Goal: Navigation & Orientation: Find specific page/section

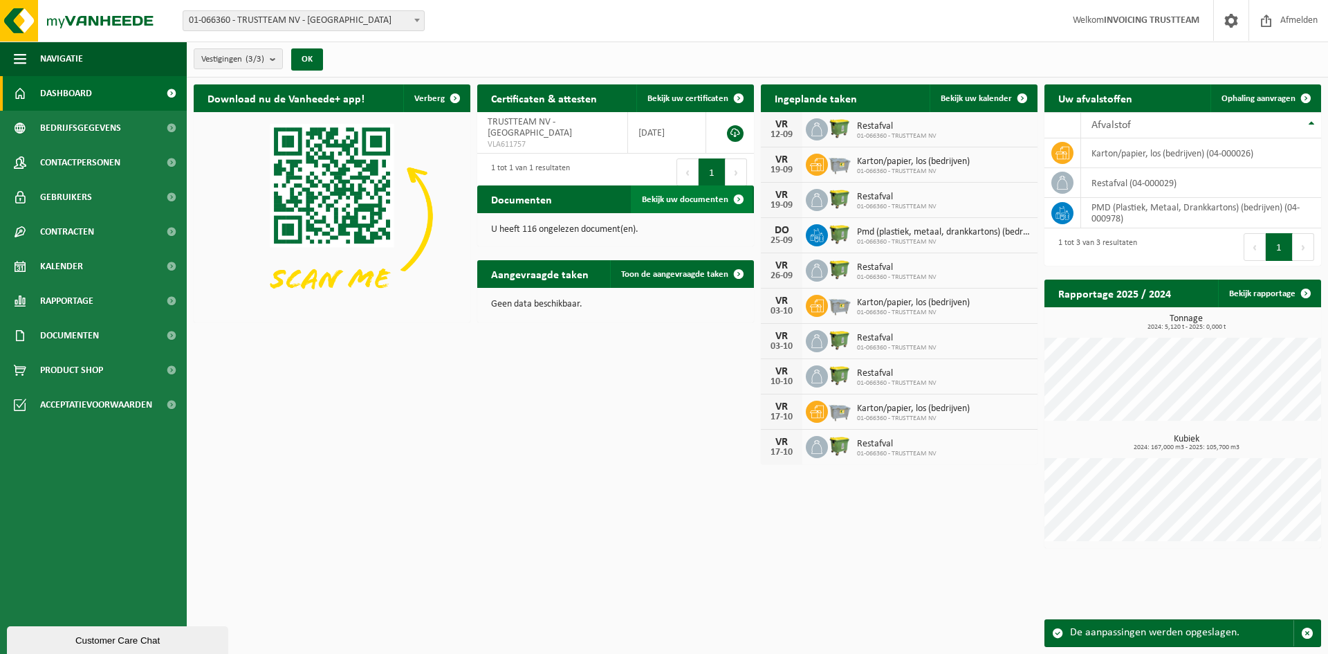
click at [703, 203] on span "Bekijk uw documenten" at bounding box center [685, 199] width 86 height 9
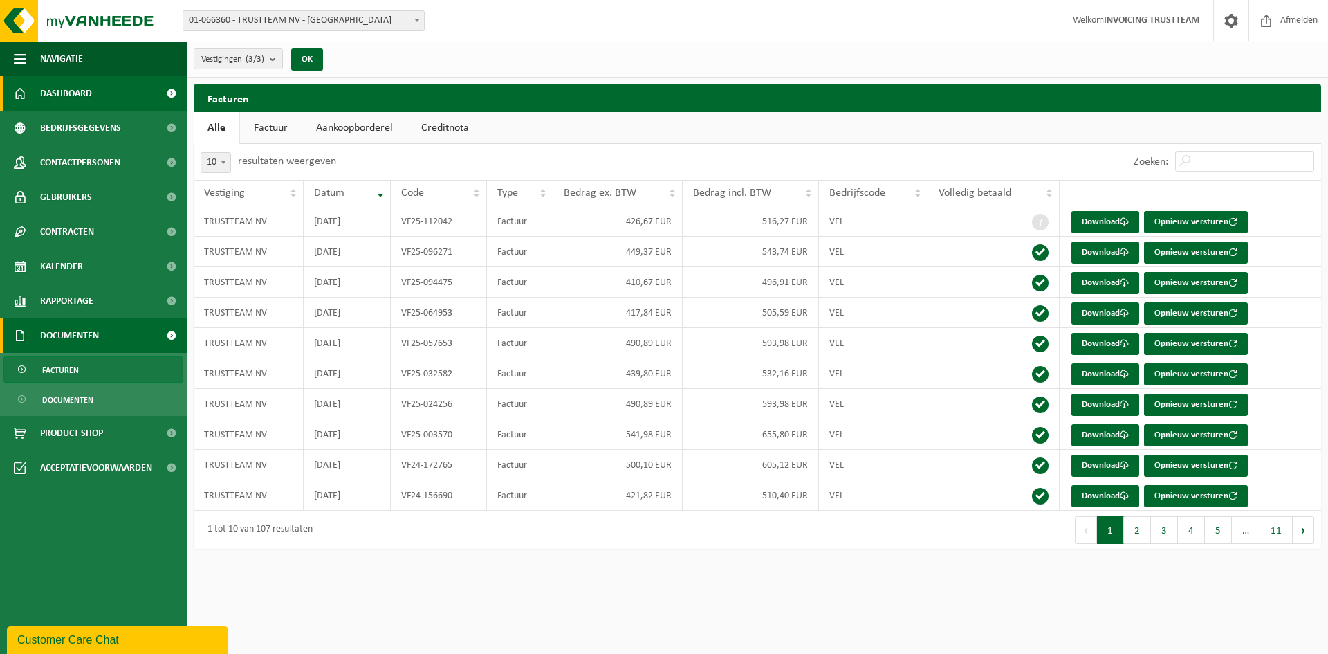
click at [104, 99] on link "Dashboard" at bounding box center [93, 93] width 187 height 35
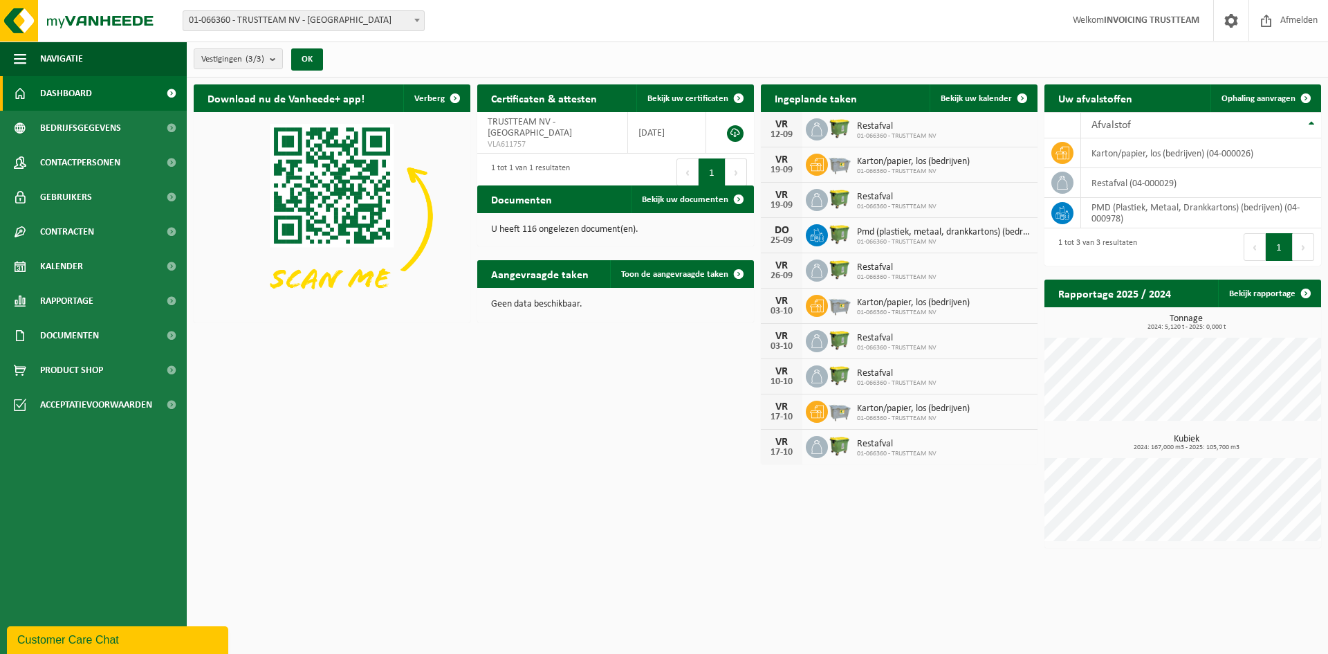
drag, startPoint x: 0, startPoint y: 0, endPoint x: 551, endPoint y: 494, distance: 739.8
click at [551, 494] on div "Download nu de Vanheede+ app! Verberg Certificaten & attesten Bekijk uw certifi…" at bounding box center [757, 315] width 1135 height 477
click at [95, 118] on span "Bedrijfsgegevens" at bounding box center [80, 128] width 81 height 35
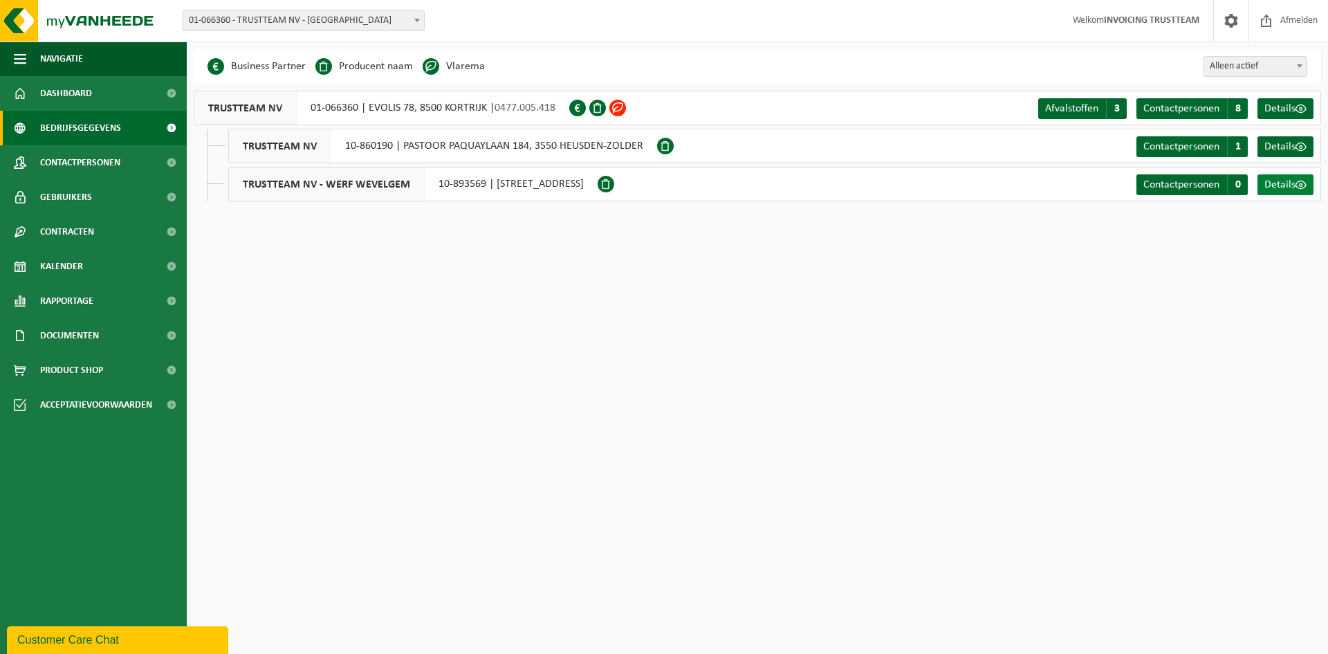
click at [1272, 191] on link "Details" at bounding box center [1286, 184] width 56 height 21
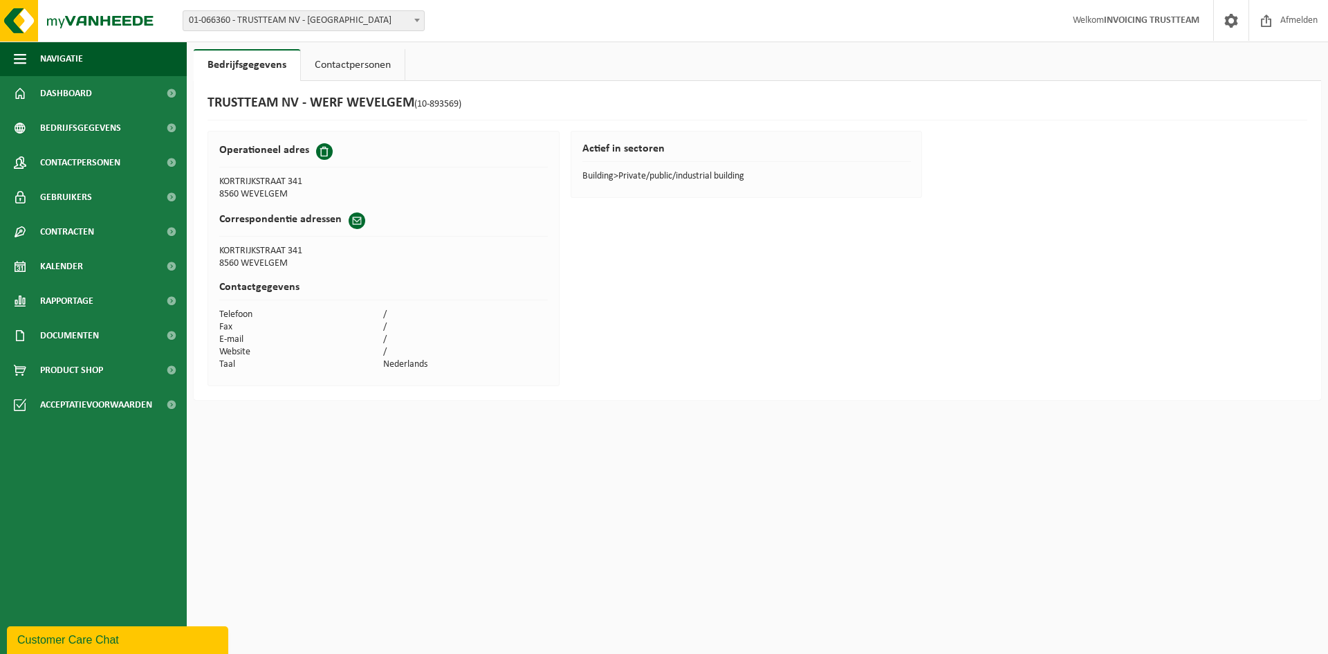
click at [354, 50] on link "Contactpersonen" at bounding box center [353, 65] width 104 height 32
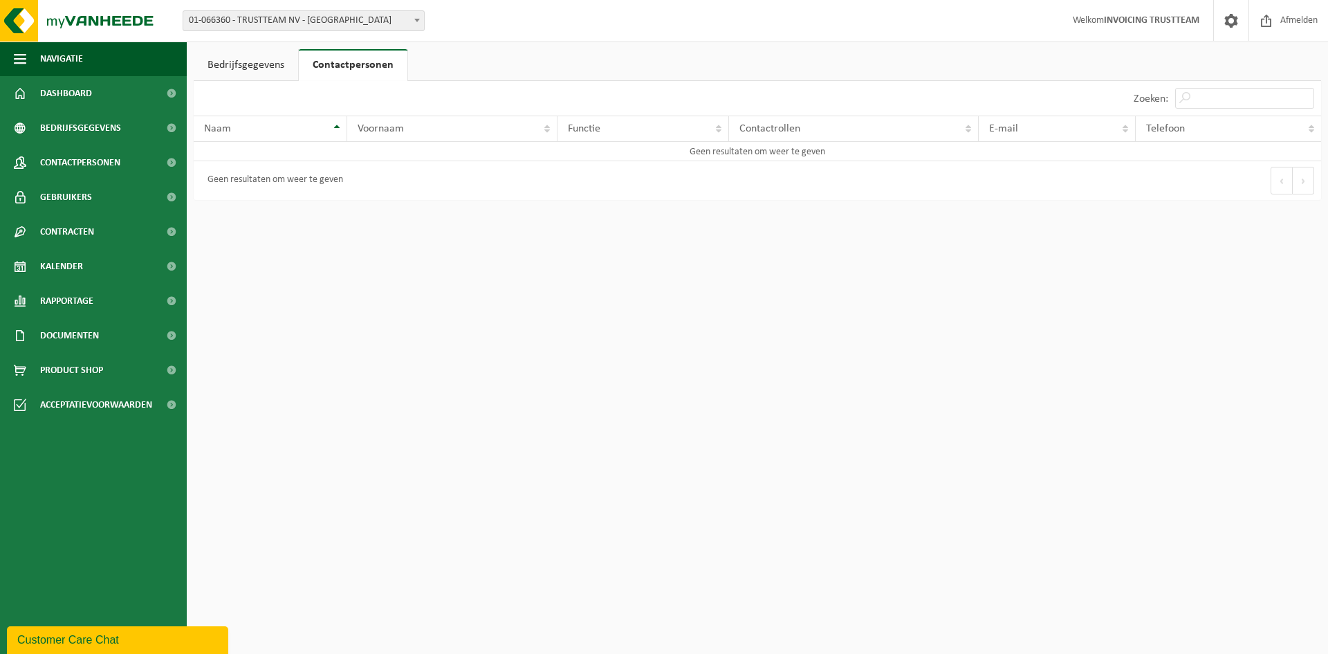
click at [281, 52] on link "Bedrijfsgegevens" at bounding box center [246, 65] width 104 height 32
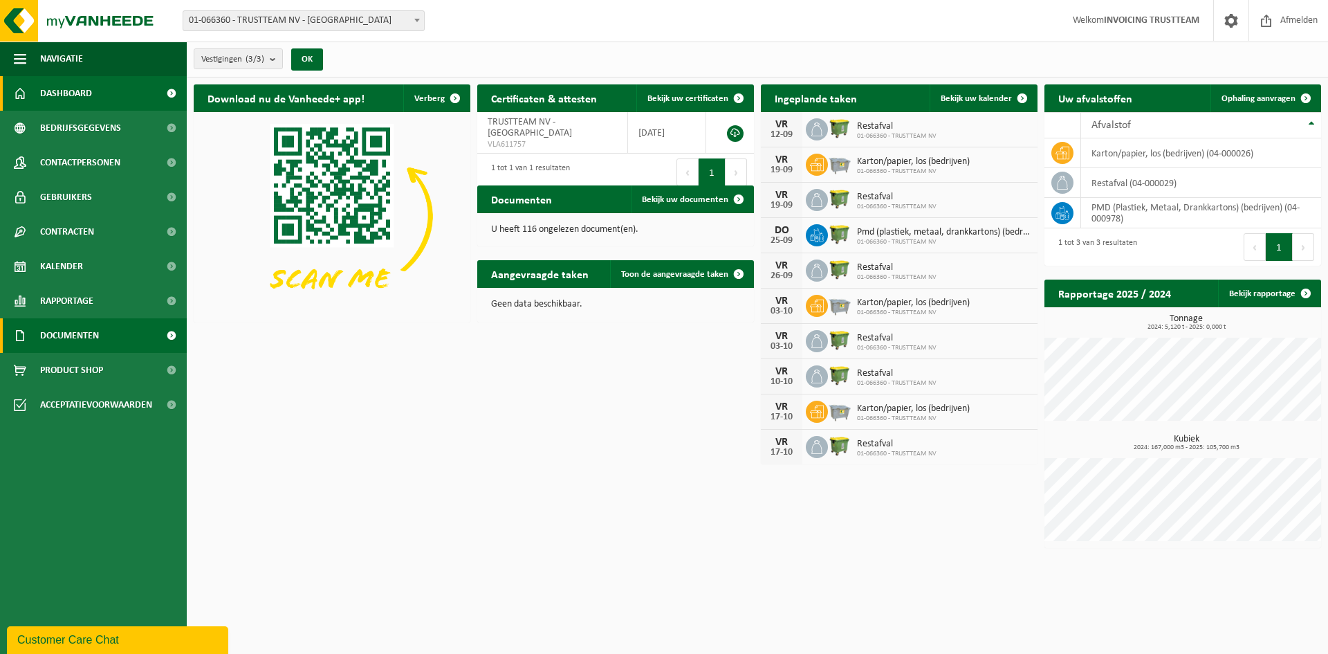
click at [138, 336] on link "Documenten" at bounding box center [93, 335] width 187 height 35
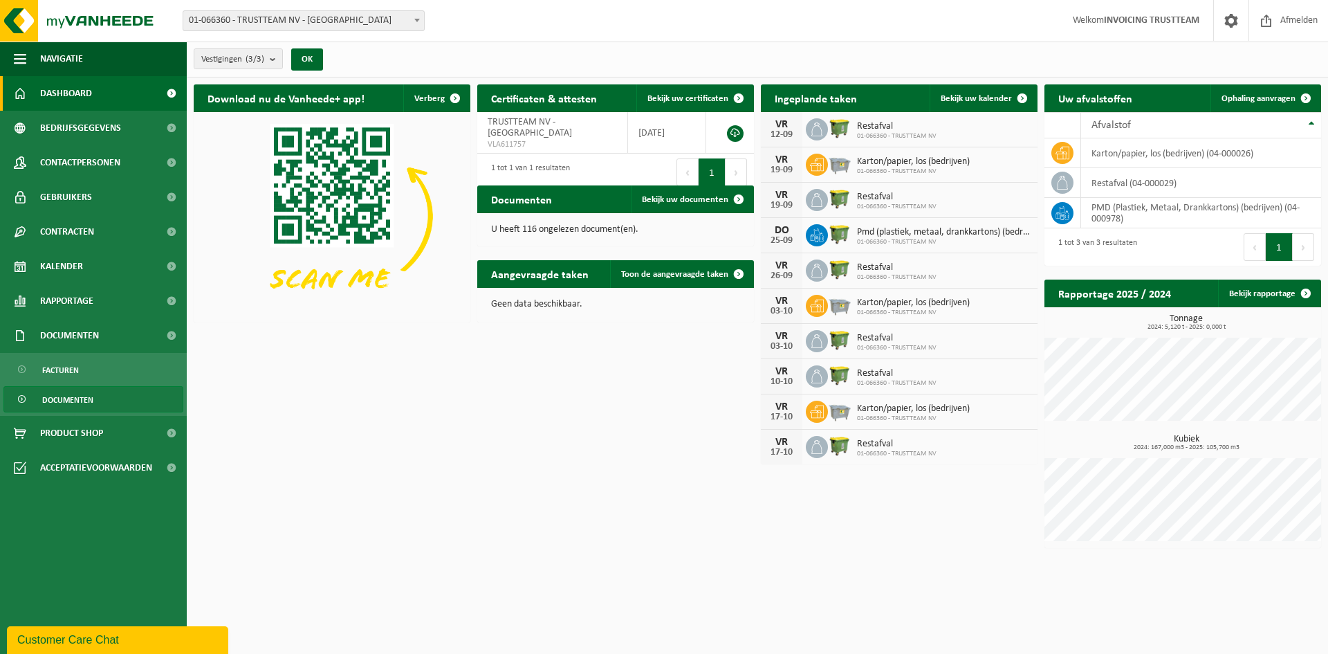
click at [84, 404] on span "Documenten" at bounding box center [67, 400] width 51 height 26
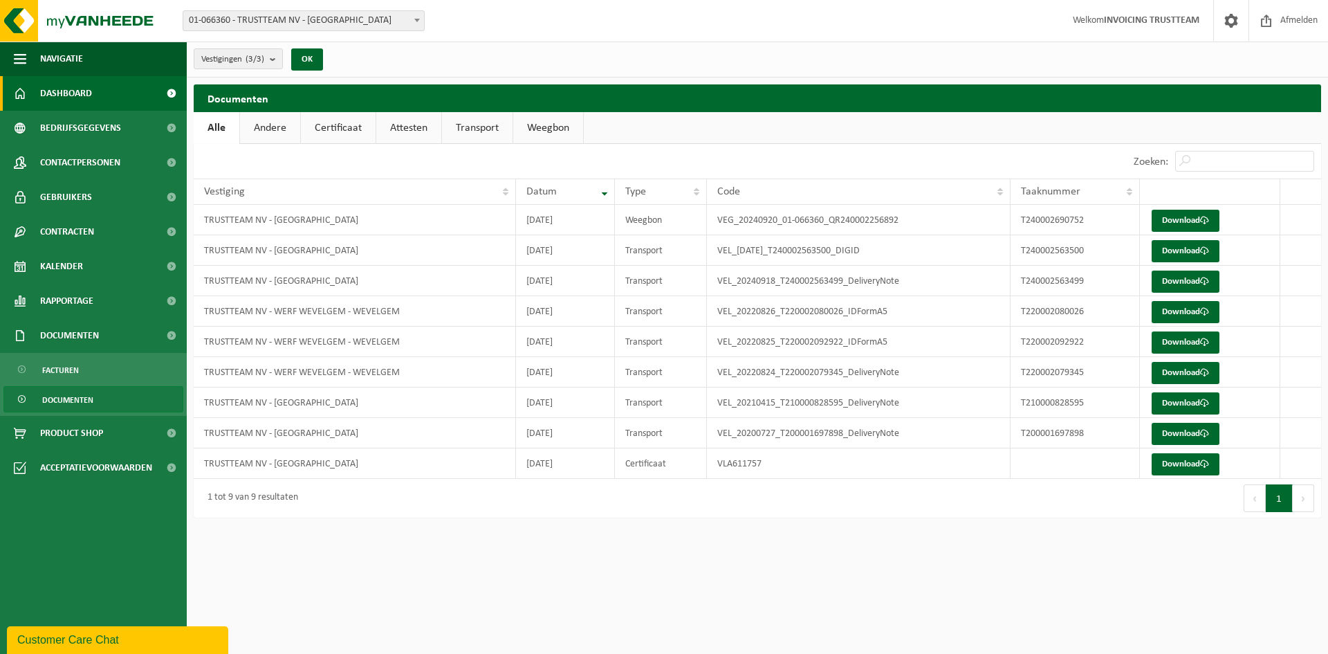
click at [104, 98] on link "Dashboard" at bounding box center [93, 93] width 187 height 35
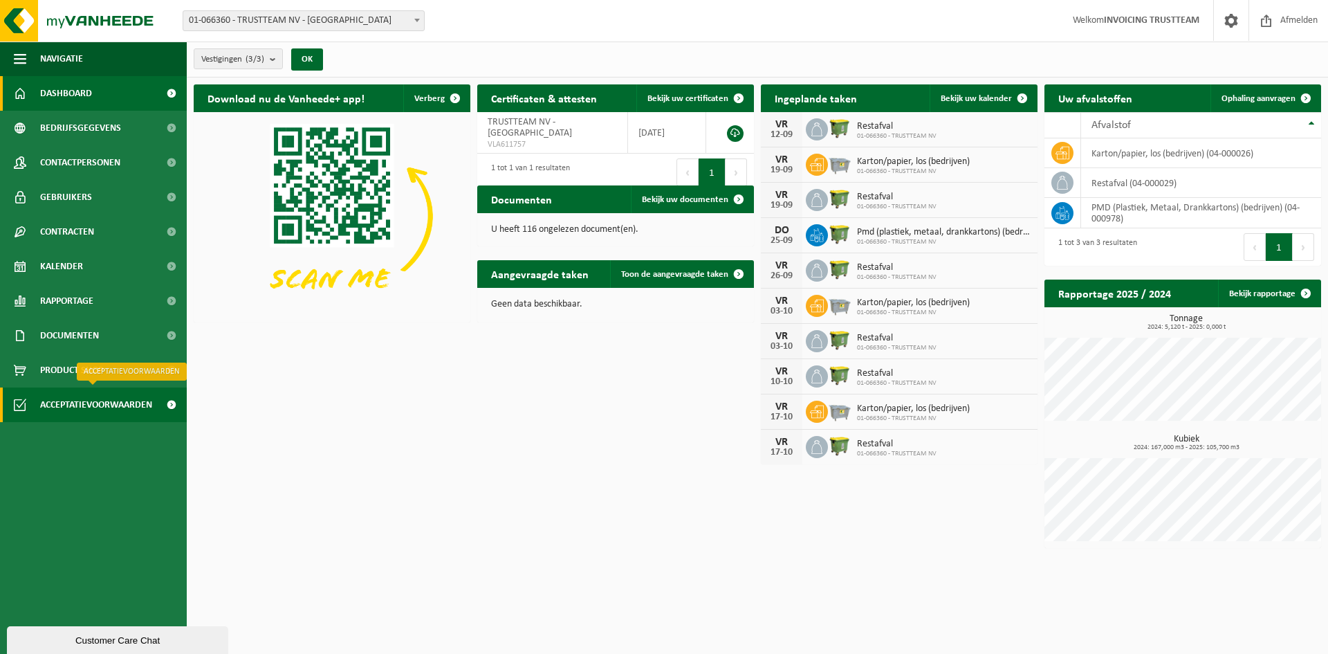
click at [75, 401] on span "Acceptatievoorwaarden" at bounding box center [96, 404] width 112 height 35
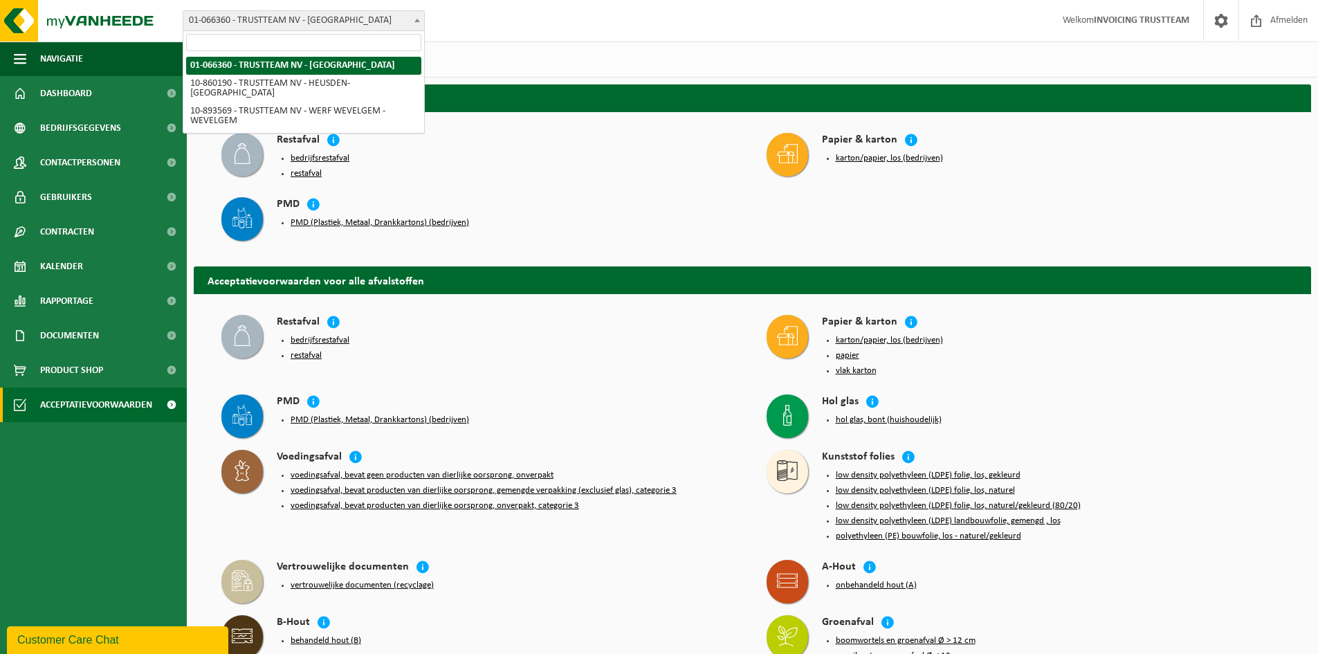
click at [369, 15] on span "01-066360 - TRUSTTEAM NV - [GEOGRAPHIC_DATA]" at bounding box center [303, 20] width 241 height 19
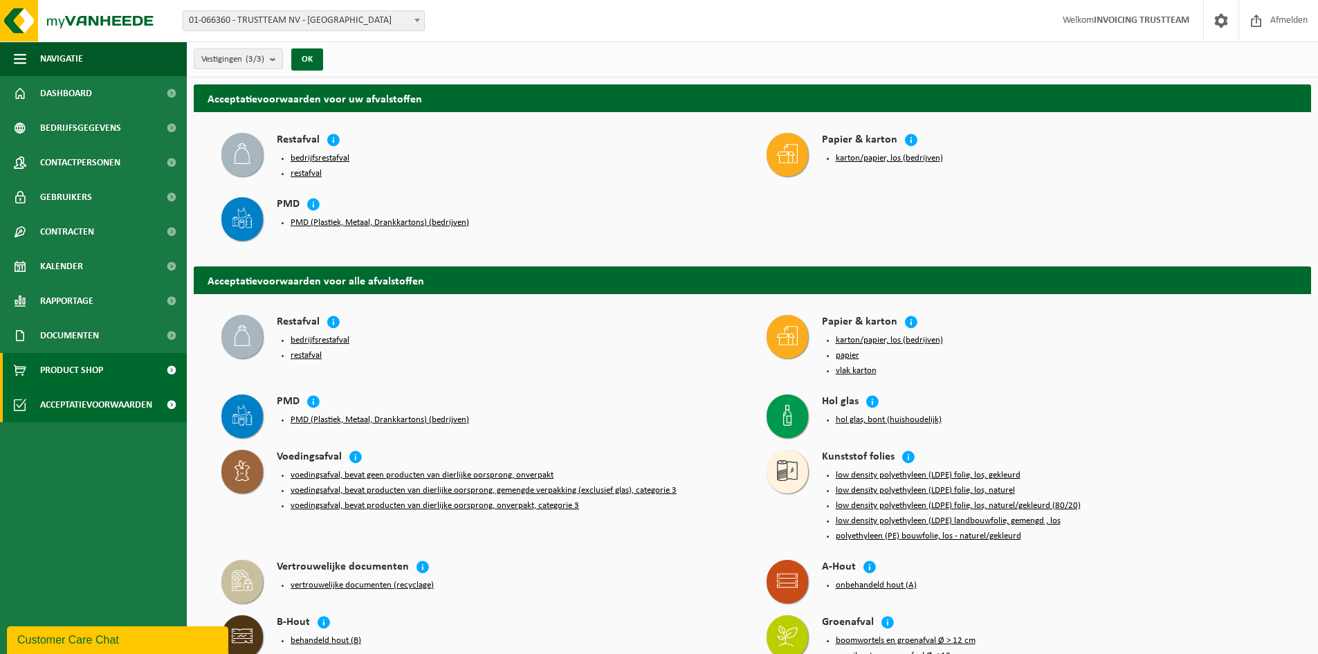
click at [37, 361] on link "Product Shop" at bounding box center [93, 370] width 187 height 35
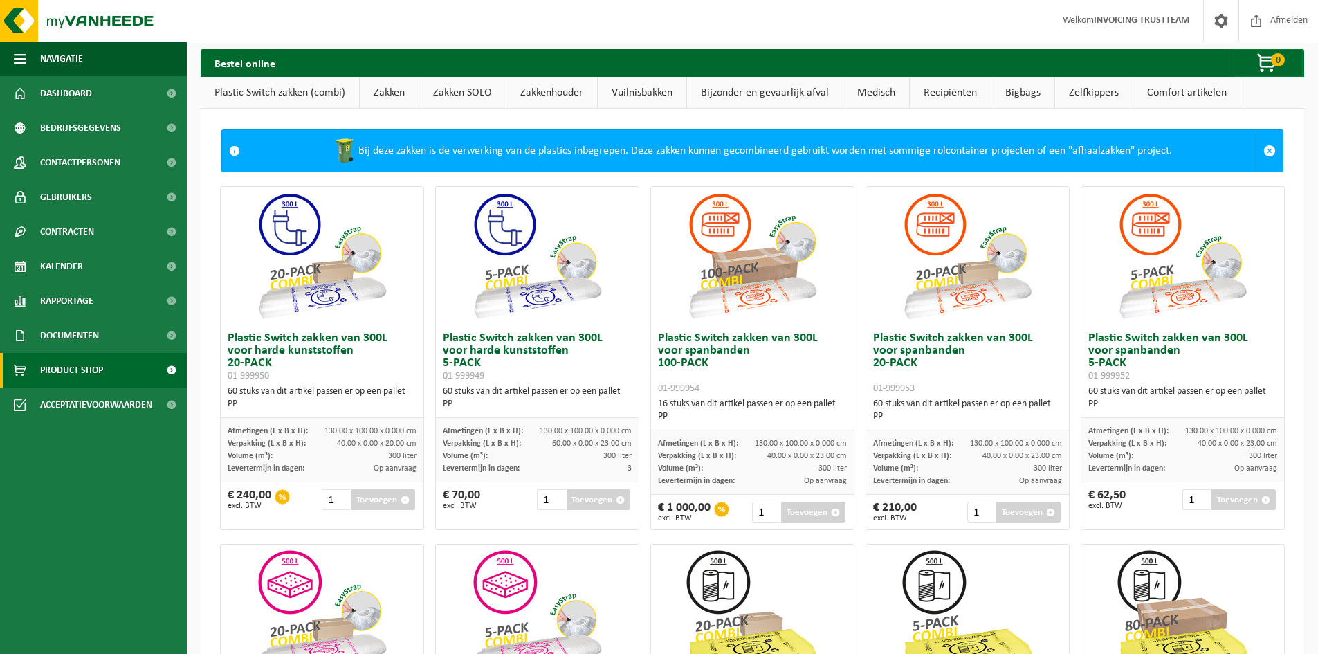
click at [68, 332] on span "Documenten" at bounding box center [69, 335] width 59 height 35
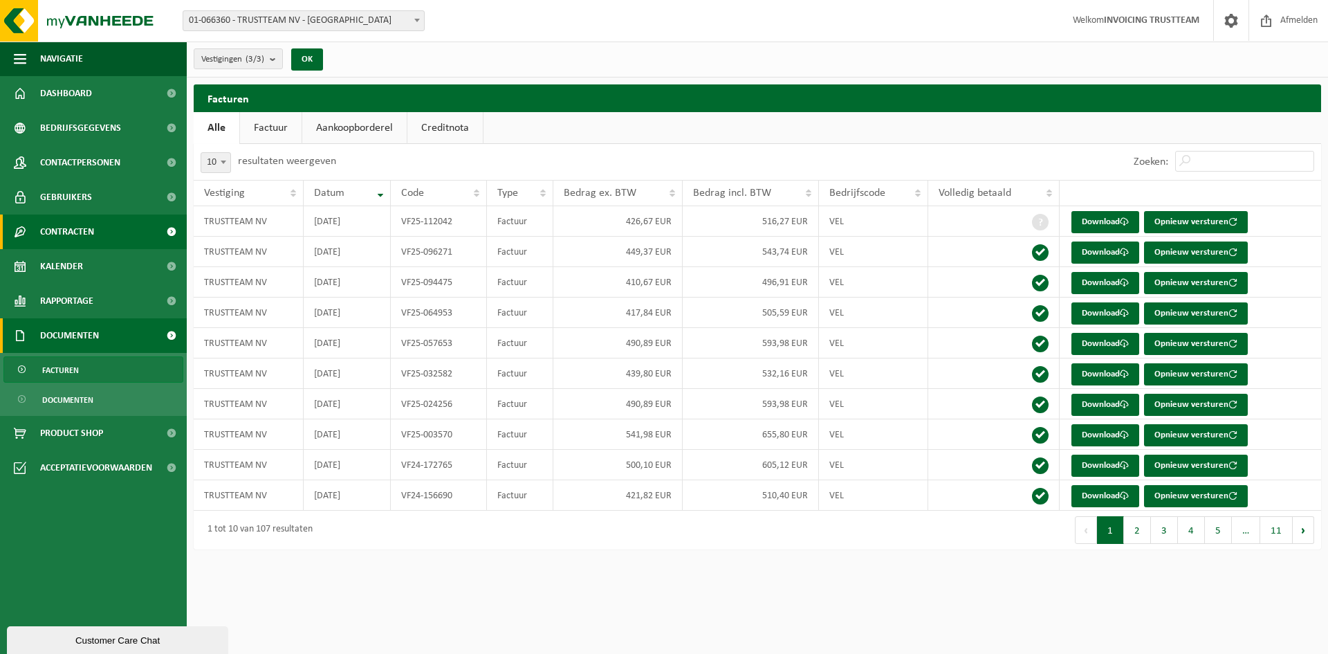
click at [109, 221] on link "Contracten" at bounding box center [93, 231] width 187 height 35
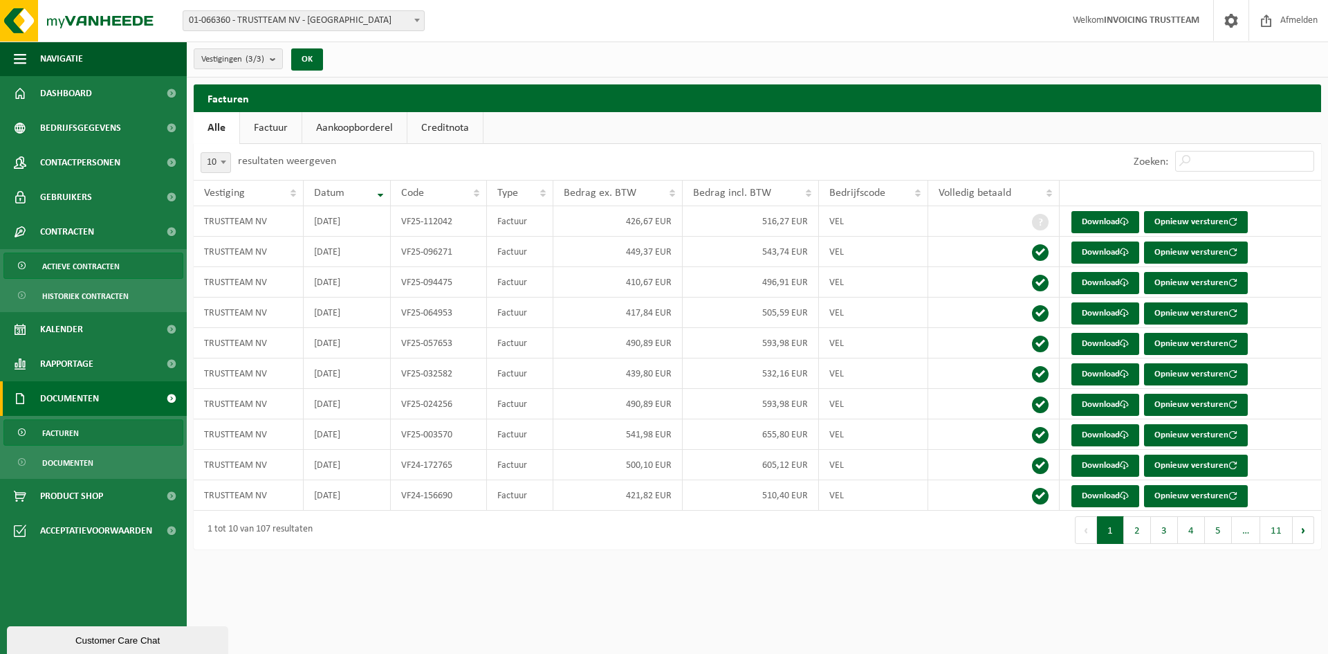
click at [104, 262] on span "Actieve contracten" at bounding box center [80, 266] width 77 height 26
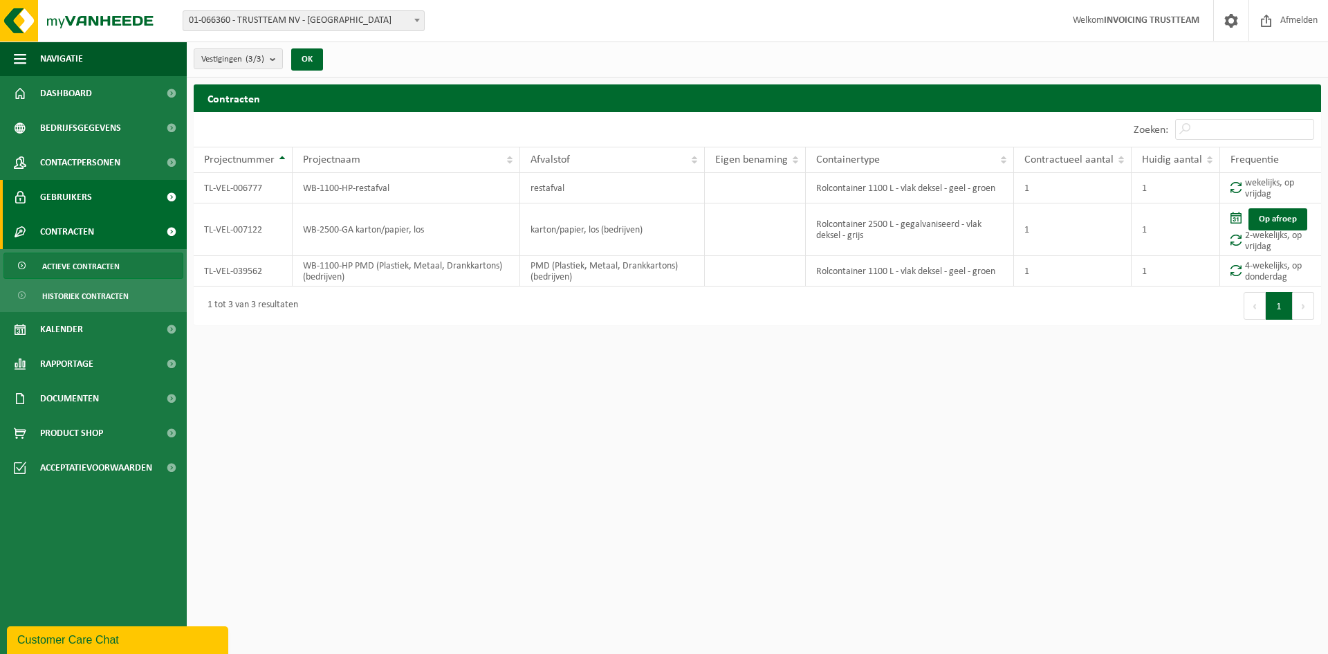
click at [91, 190] on span "Gebruikers" at bounding box center [66, 197] width 52 height 35
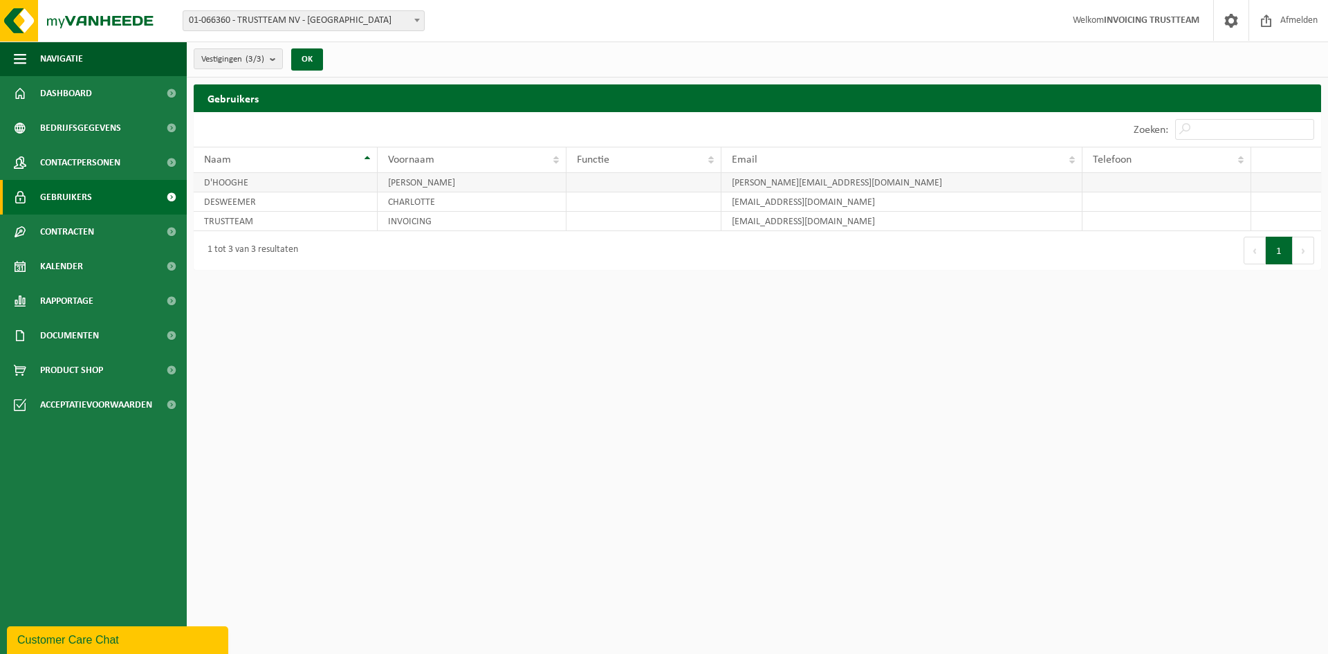
click at [796, 180] on td "pieter.d'hooghe@trustteam.be" at bounding box center [902, 182] width 361 height 19
click at [118, 160] on span "Contactpersonen" at bounding box center [80, 162] width 80 height 35
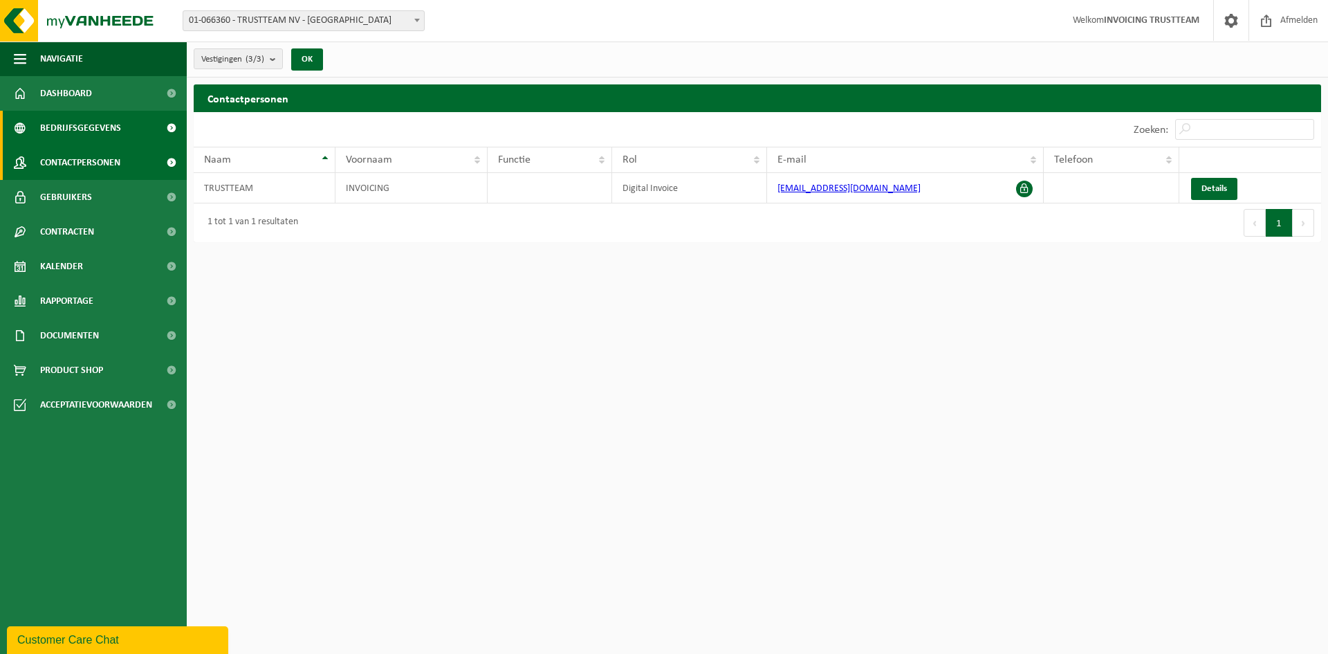
click at [74, 123] on span "Bedrijfsgegevens" at bounding box center [80, 128] width 81 height 35
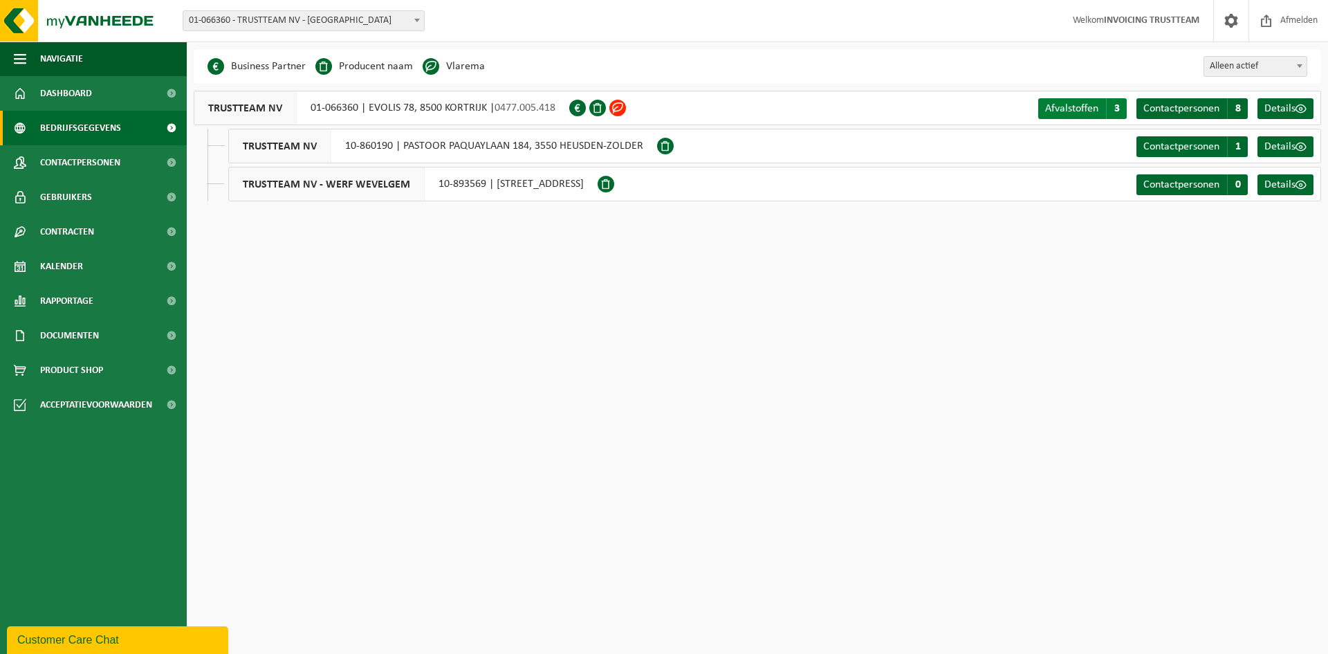
click at [1096, 100] on link "Afvalstoffen A 3" at bounding box center [1083, 108] width 89 height 21
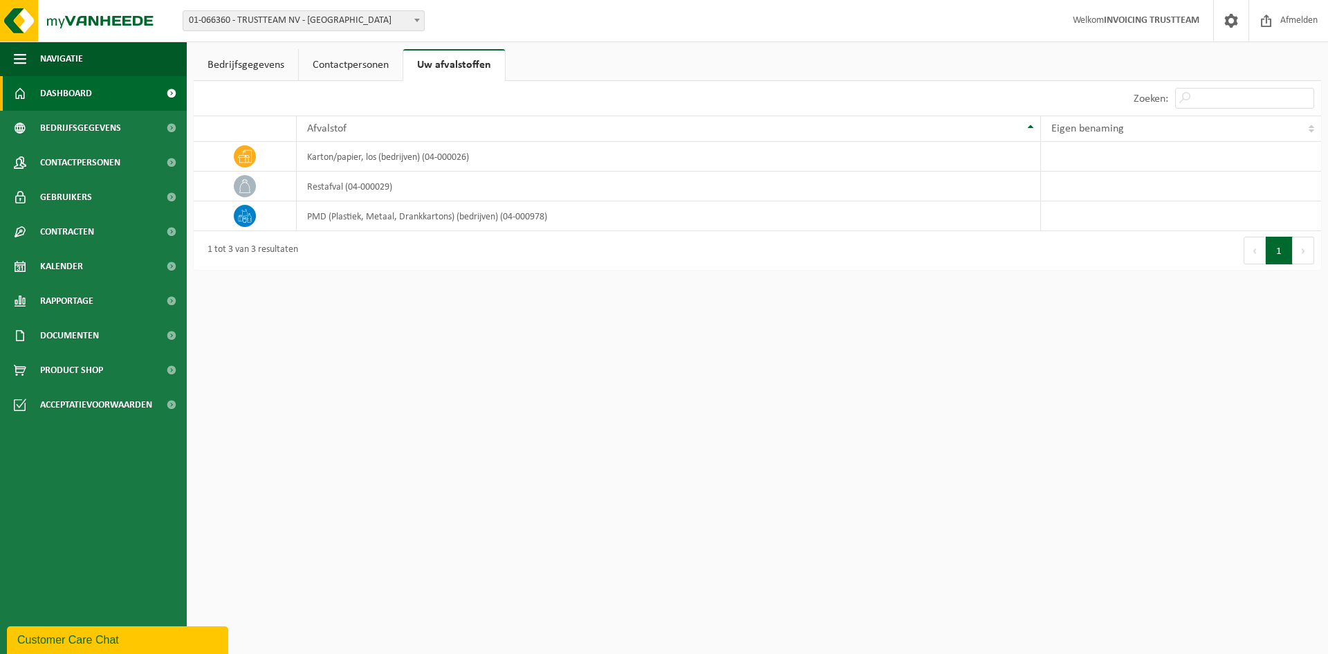
click at [28, 100] on link "Dashboard" at bounding box center [93, 93] width 187 height 35
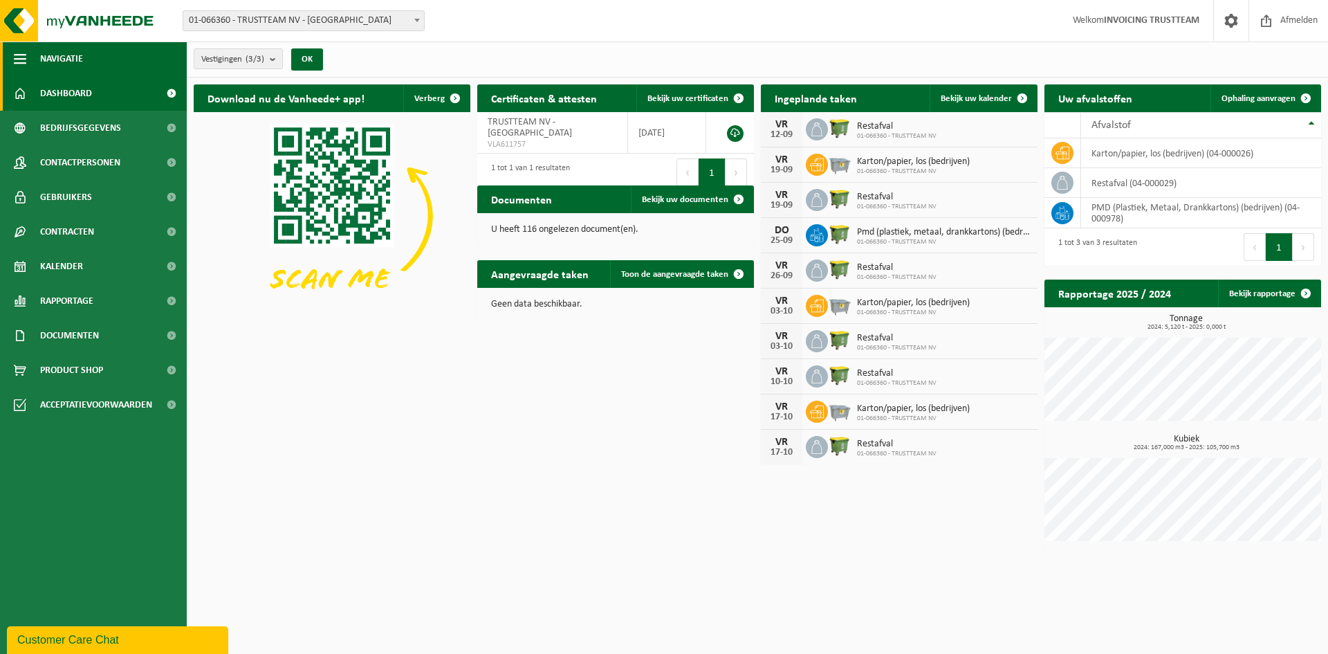
click at [66, 52] on span "Navigatie" at bounding box center [61, 59] width 43 height 35
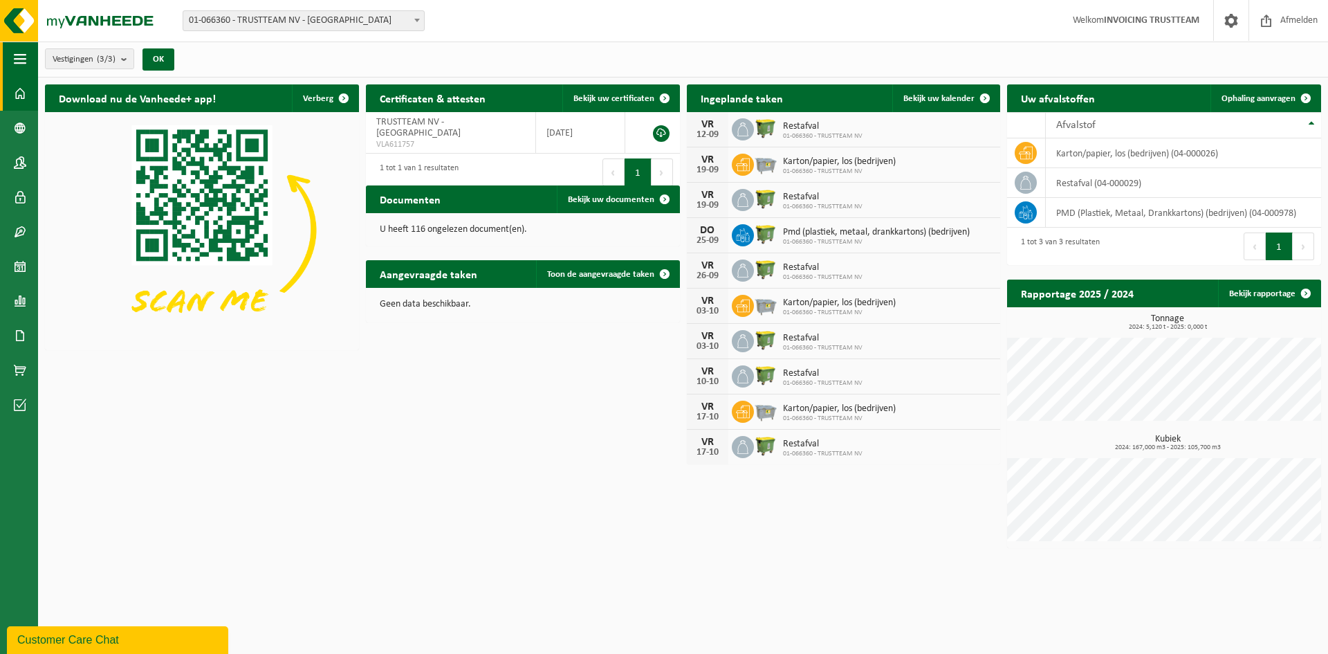
click at [5, 64] on button "Navigatie" at bounding box center [19, 59] width 38 height 35
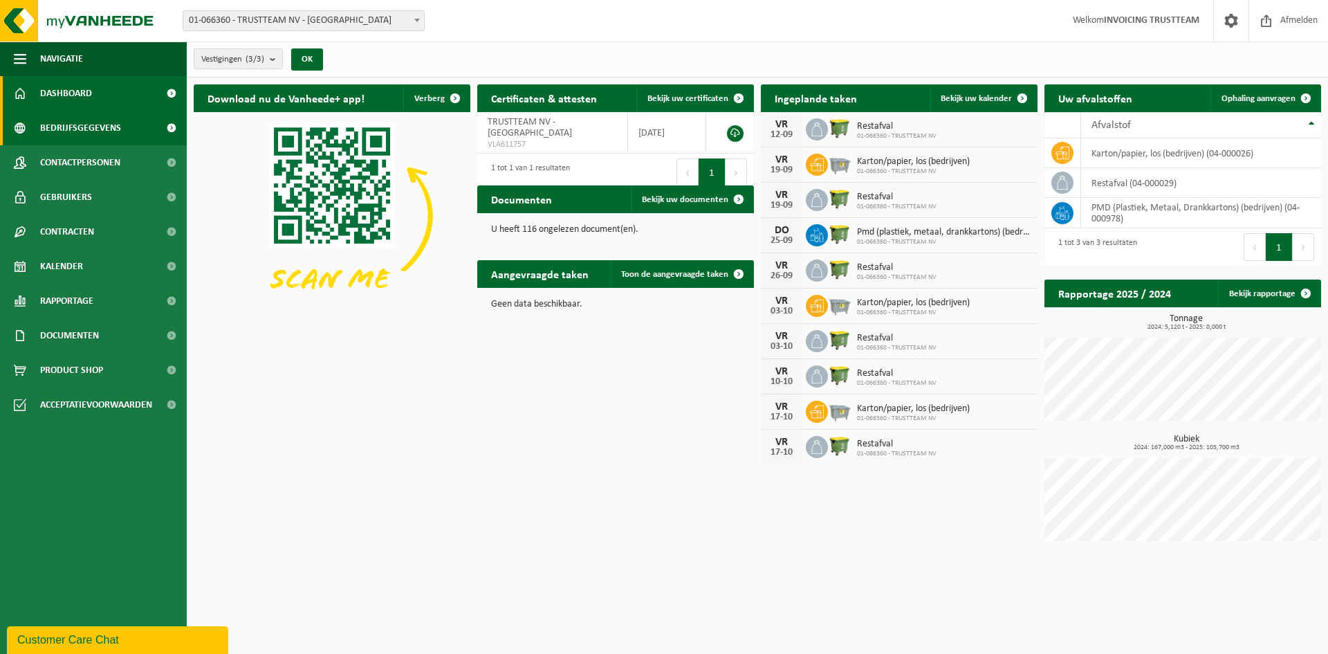
click at [46, 136] on span "Bedrijfsgegevens" at bounding box center [80, 128] width 81 height 35
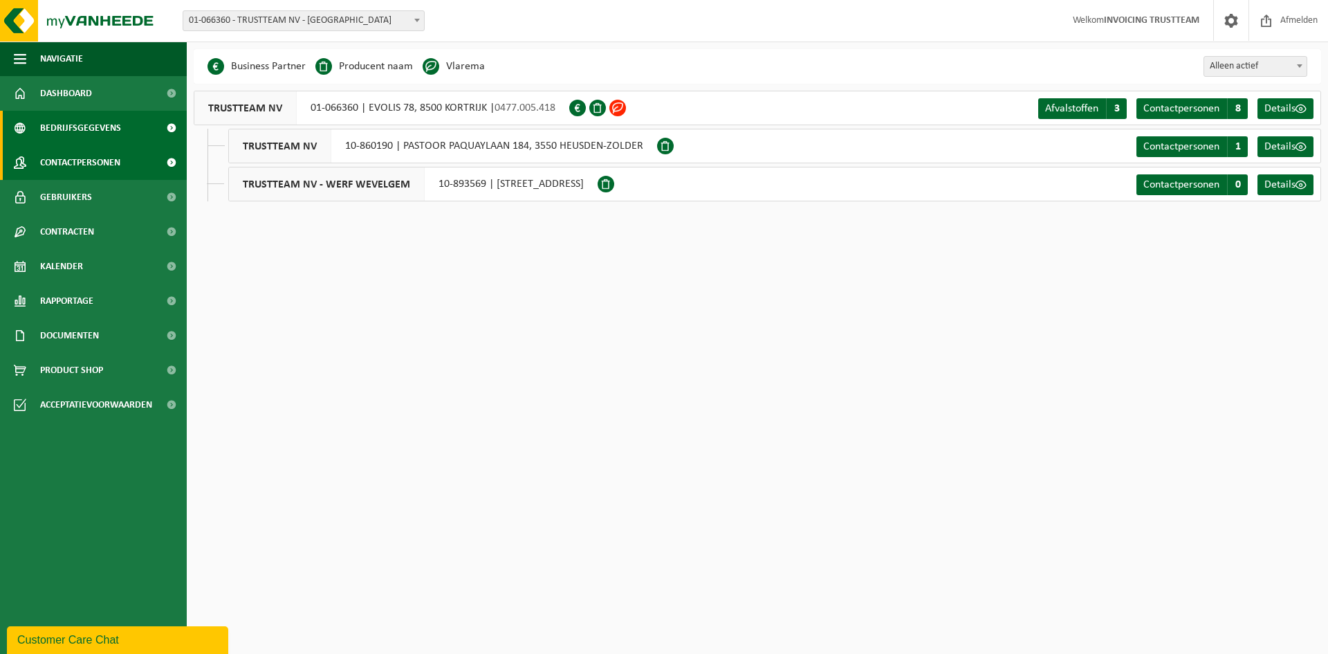
click at [58, 169] on span "Contactpersonen" at bounding box center [80, 162] width 80 height 35
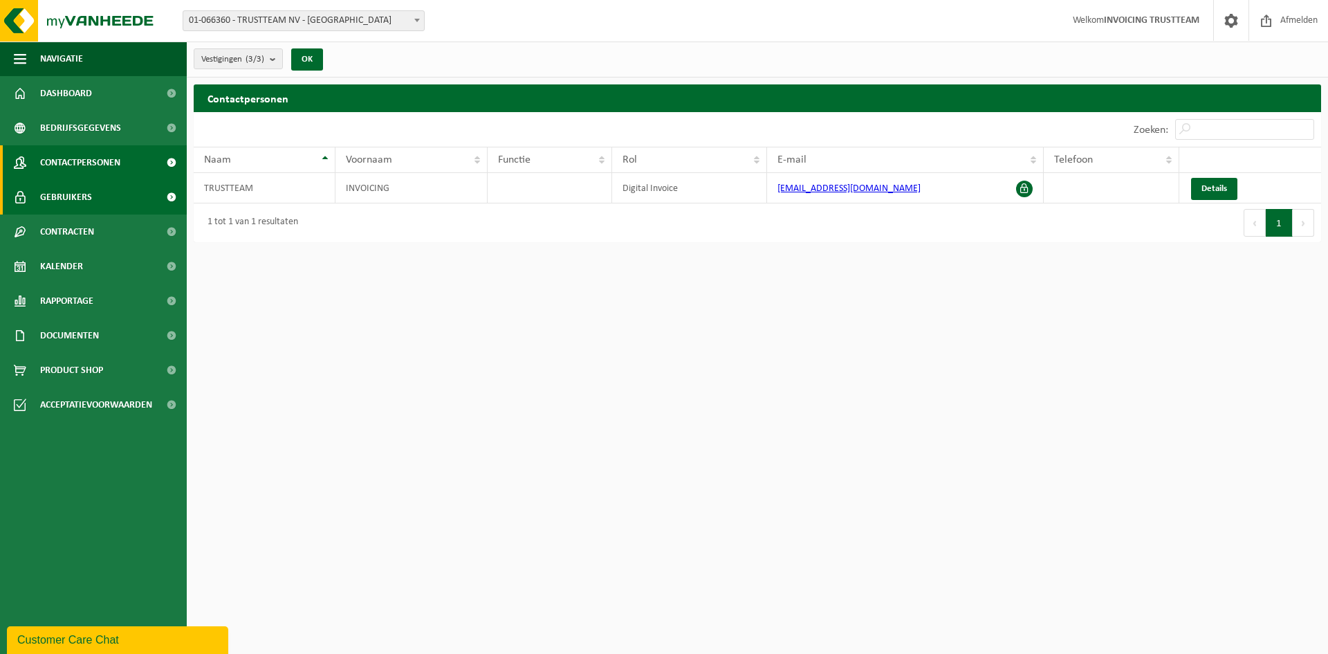
click at [77, 211] on span "Gebruikers" at bounding box center [66, 197] width 52 height 35
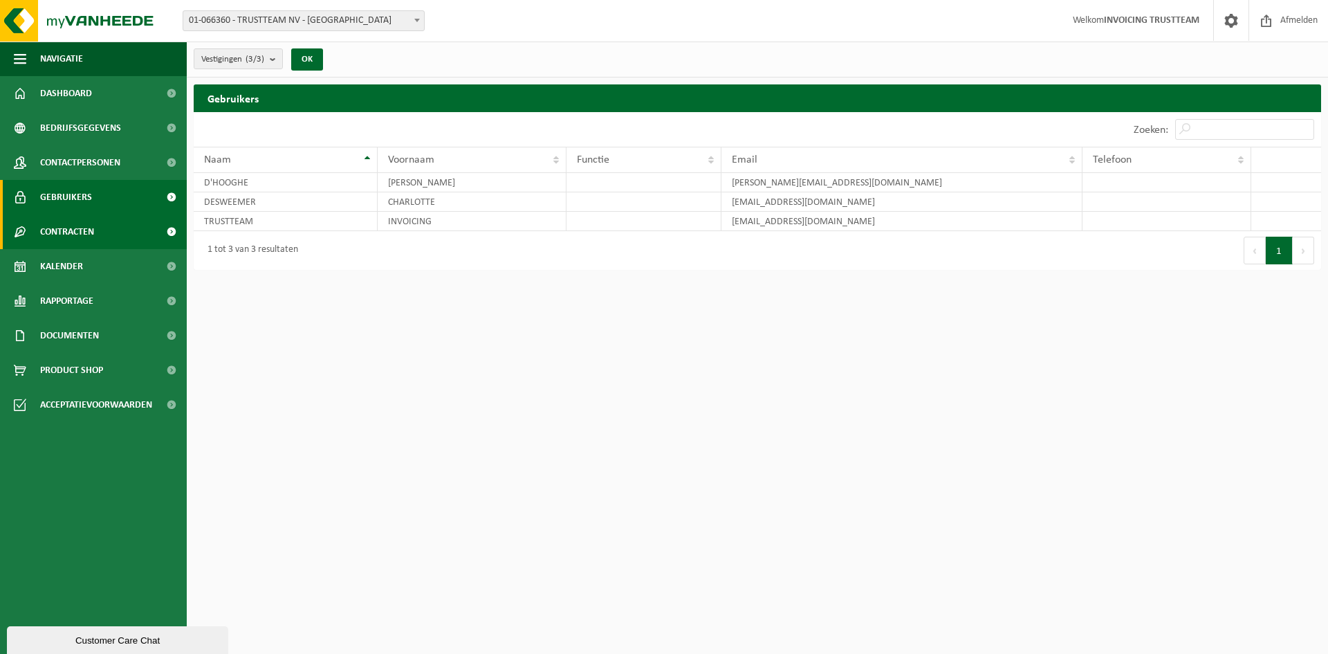
click at [85, 241] on span "Contracten" at bounding box center [67, 231] width 54 height 35
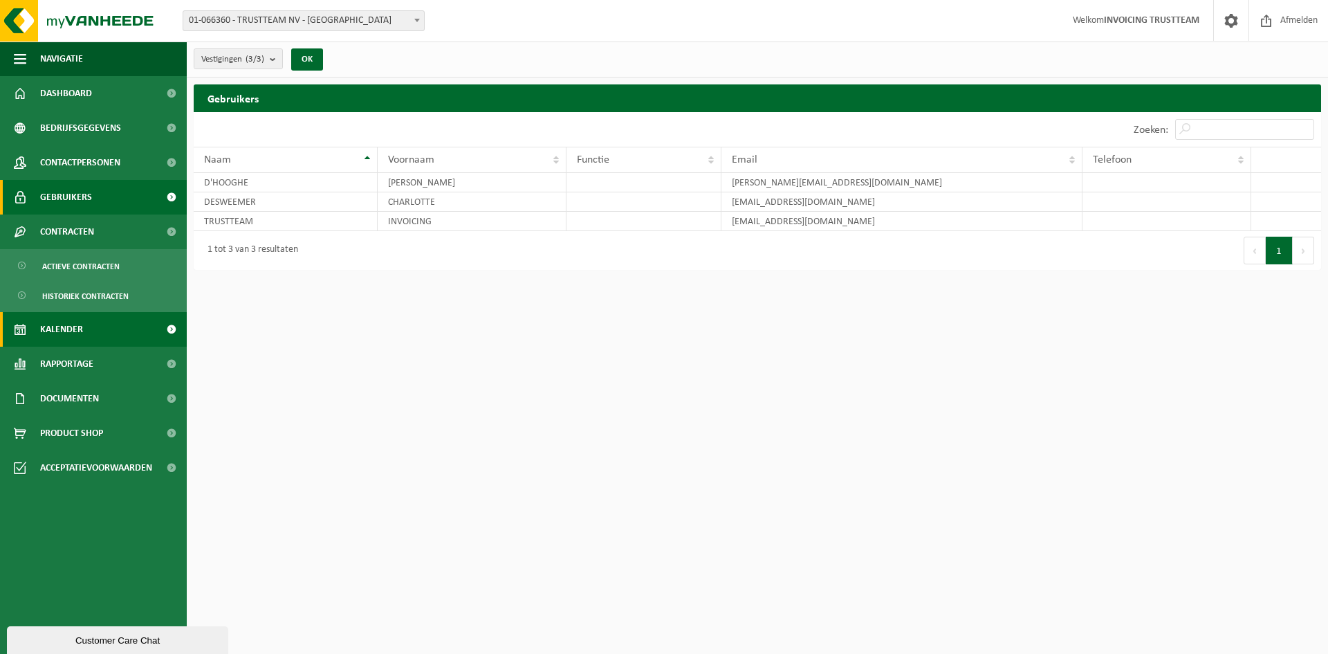
click at [124, 340] on link "Kalender" at bounding box center [93, 329] width 187 height 35
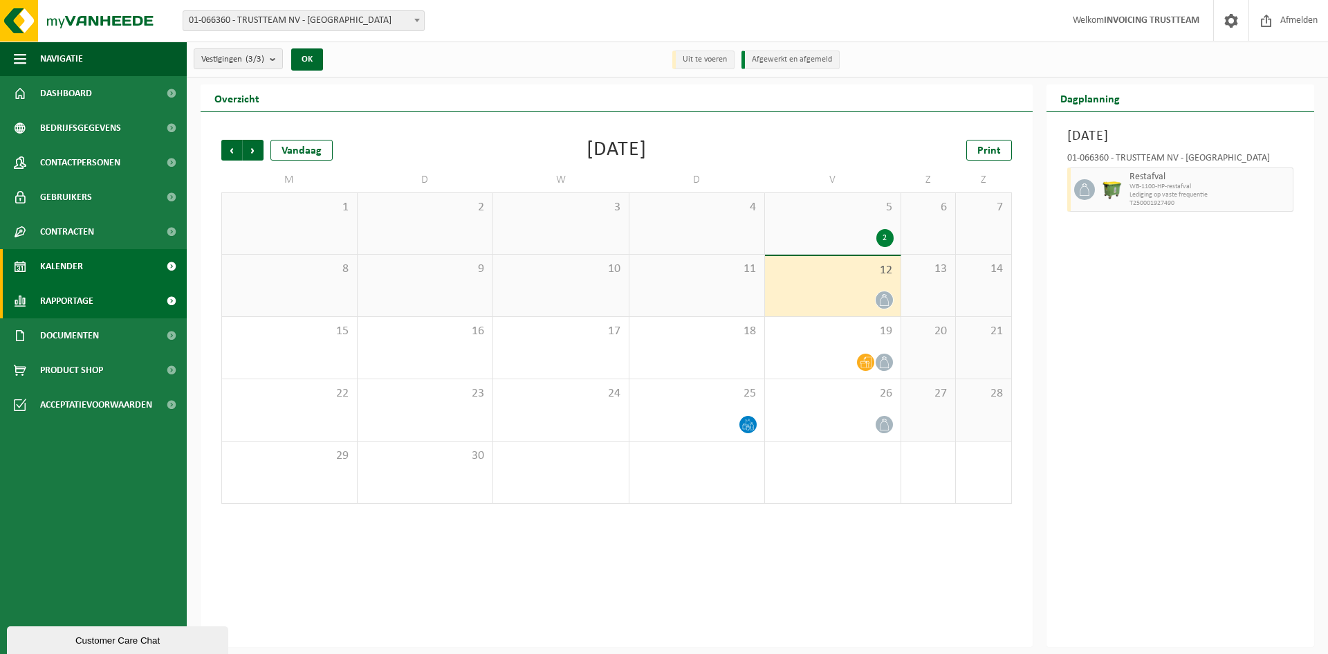
click at [100, 300] on link "Rapportage" at bounding box center [93, 301] width 187 height 35
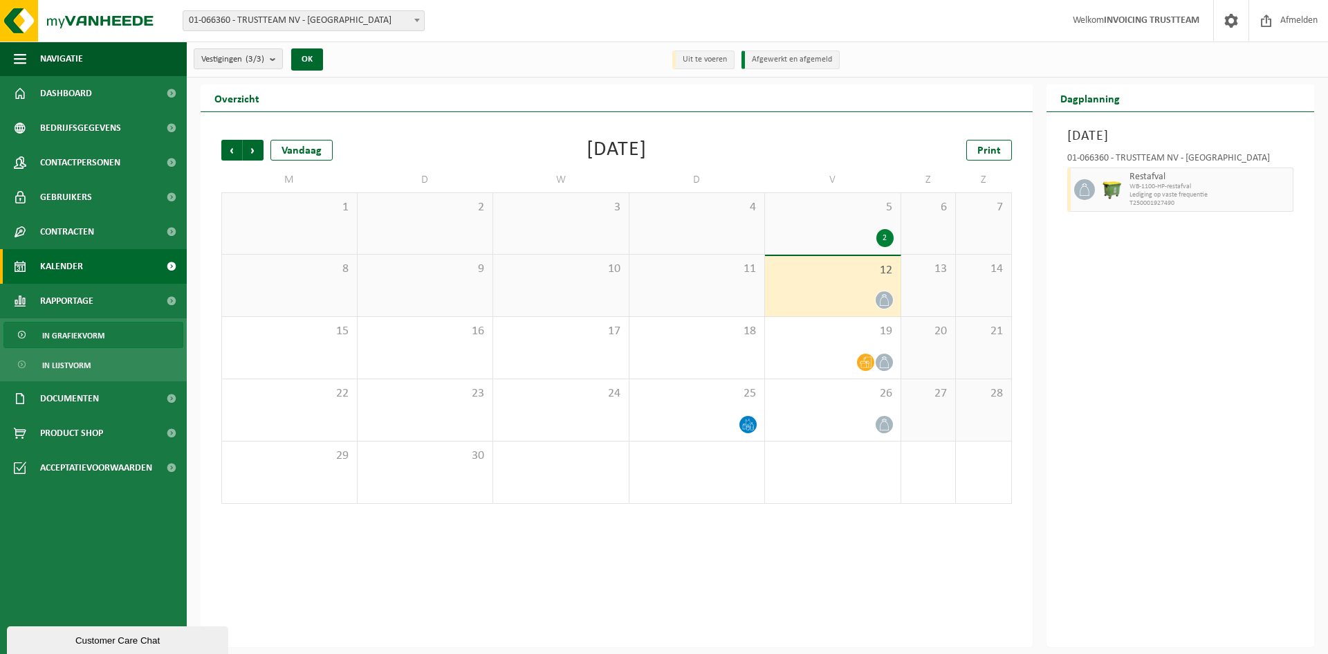
click at [108, 327] on link "In grafiekvorm" at bounding box center [93, 335] width 180 height 26
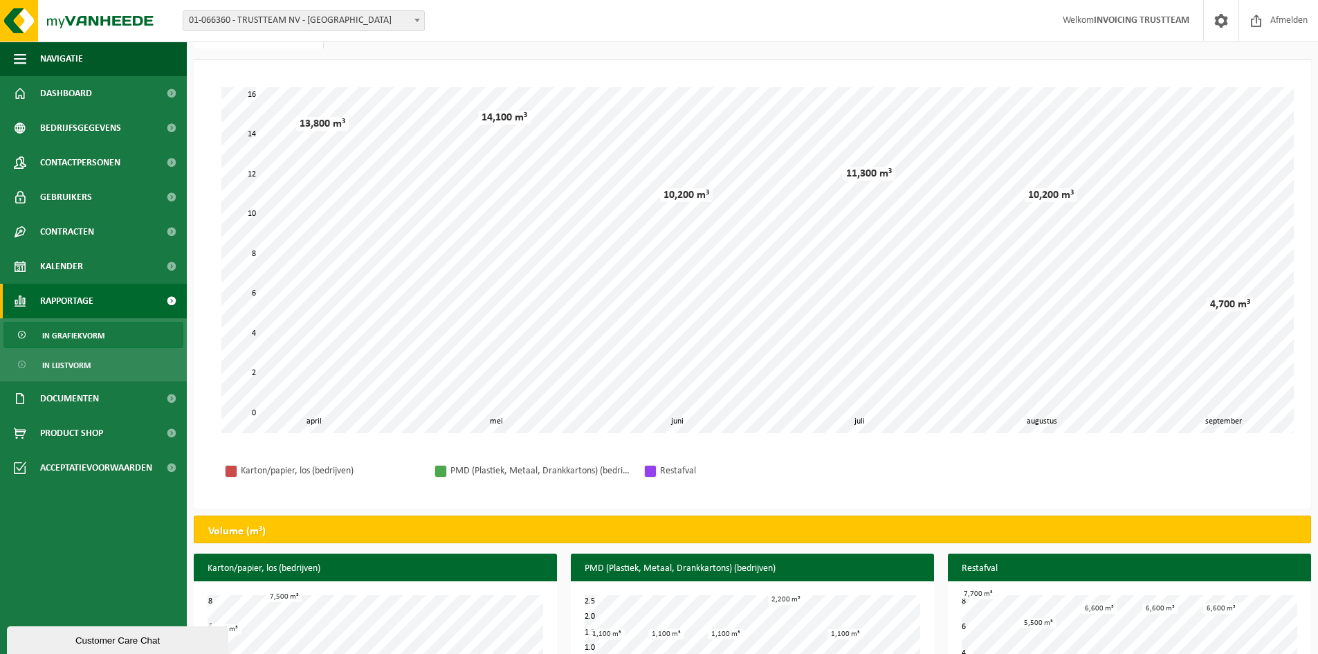
scroll to position [133, 0]
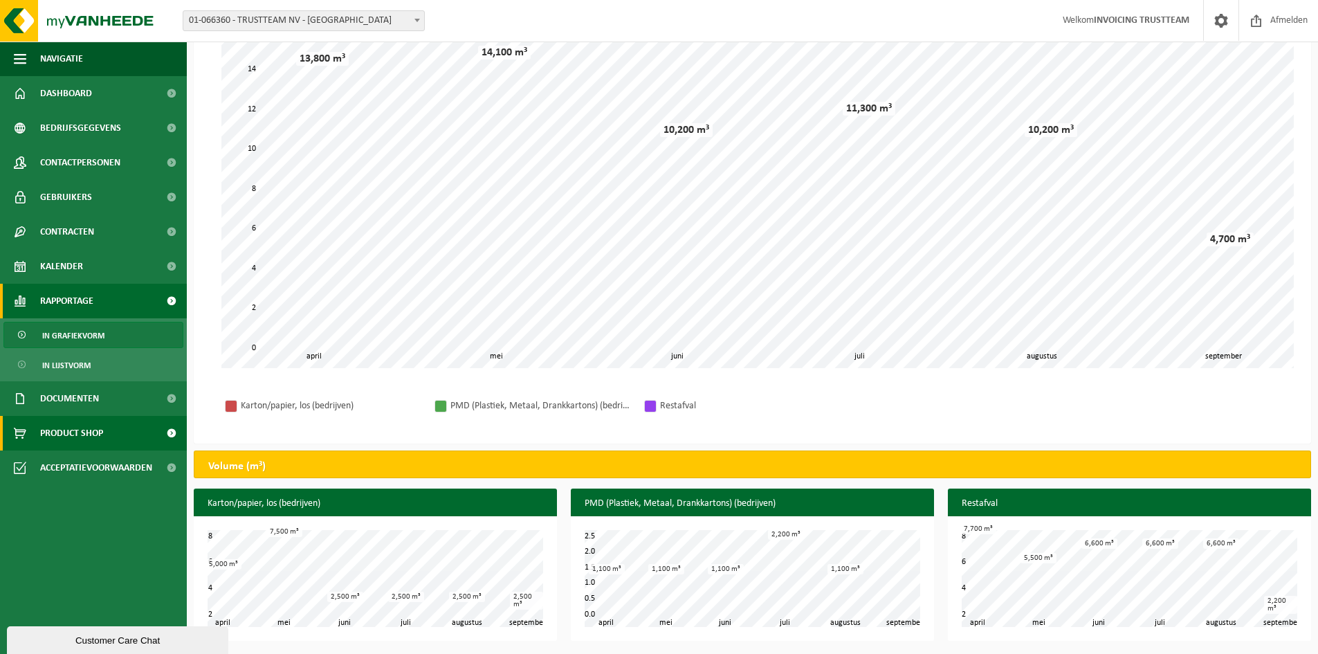
click at [73, 441] on span "Product Shop" at bounding box center [71, 433] width 63 height 35
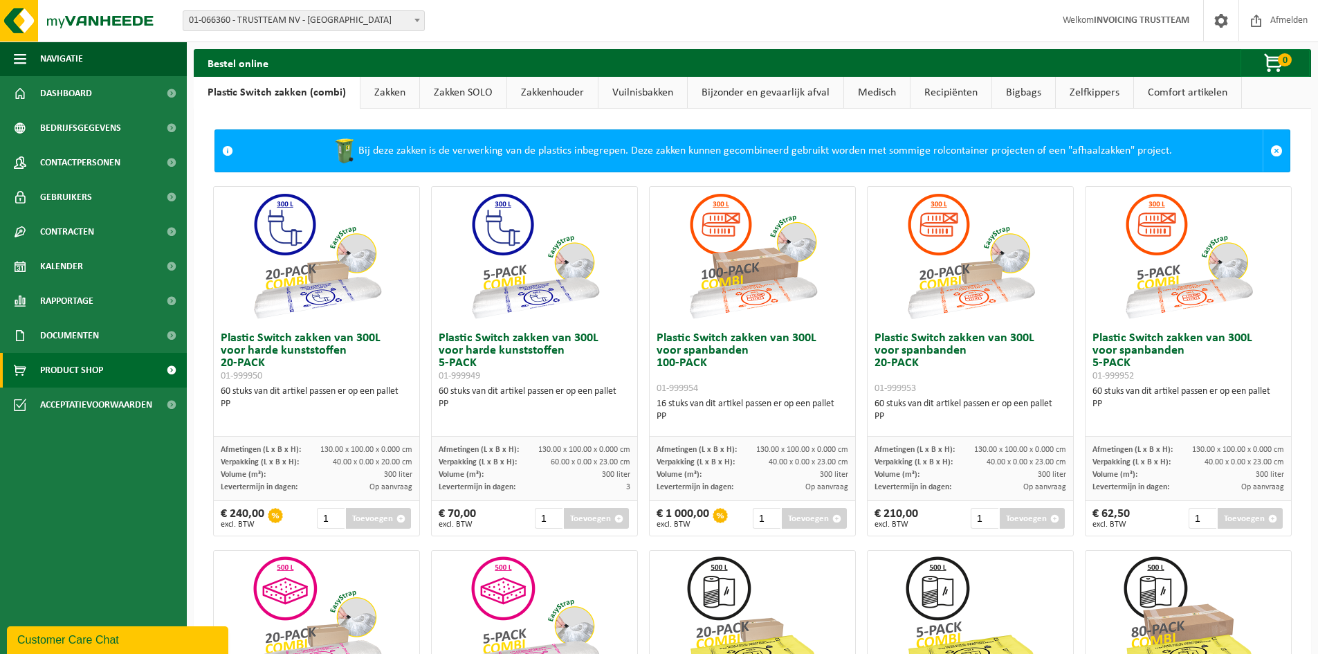
click at [378, 91] on link "Zakken" at bounding box center [389, 93] width 59 height 32
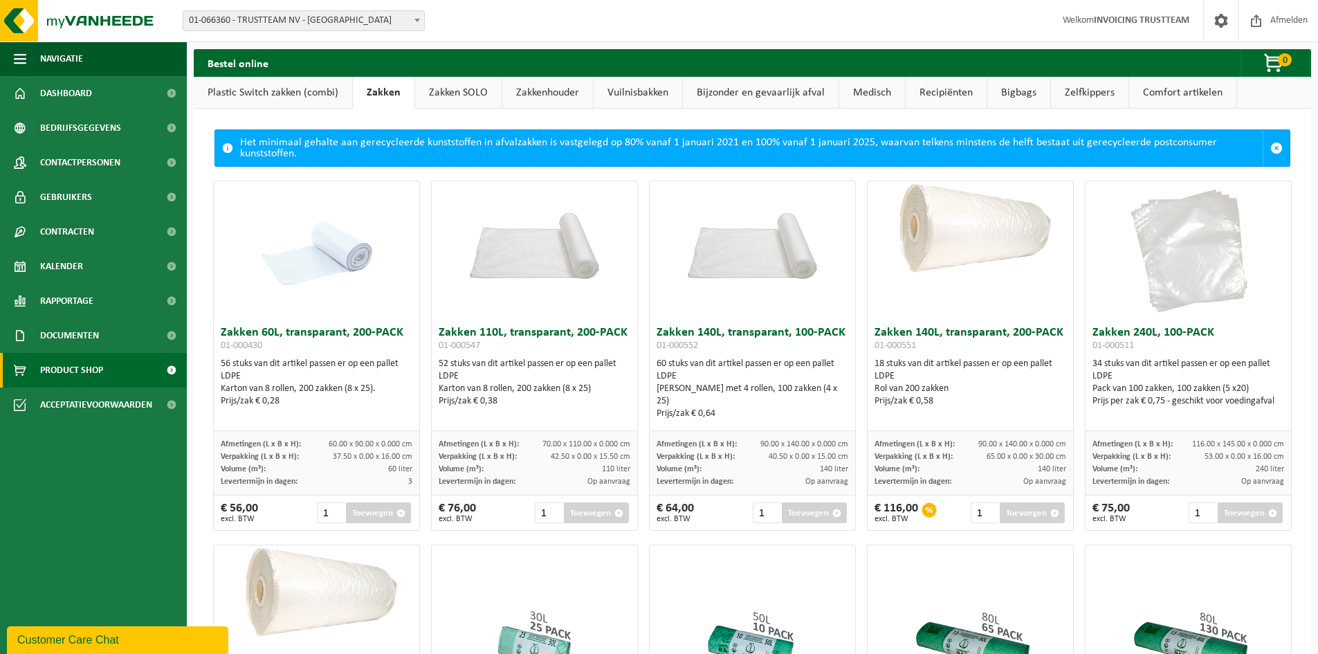
click at [482, 91] on link "Zakken SOLO" at bounding box center [458, 93] width 86 height 32
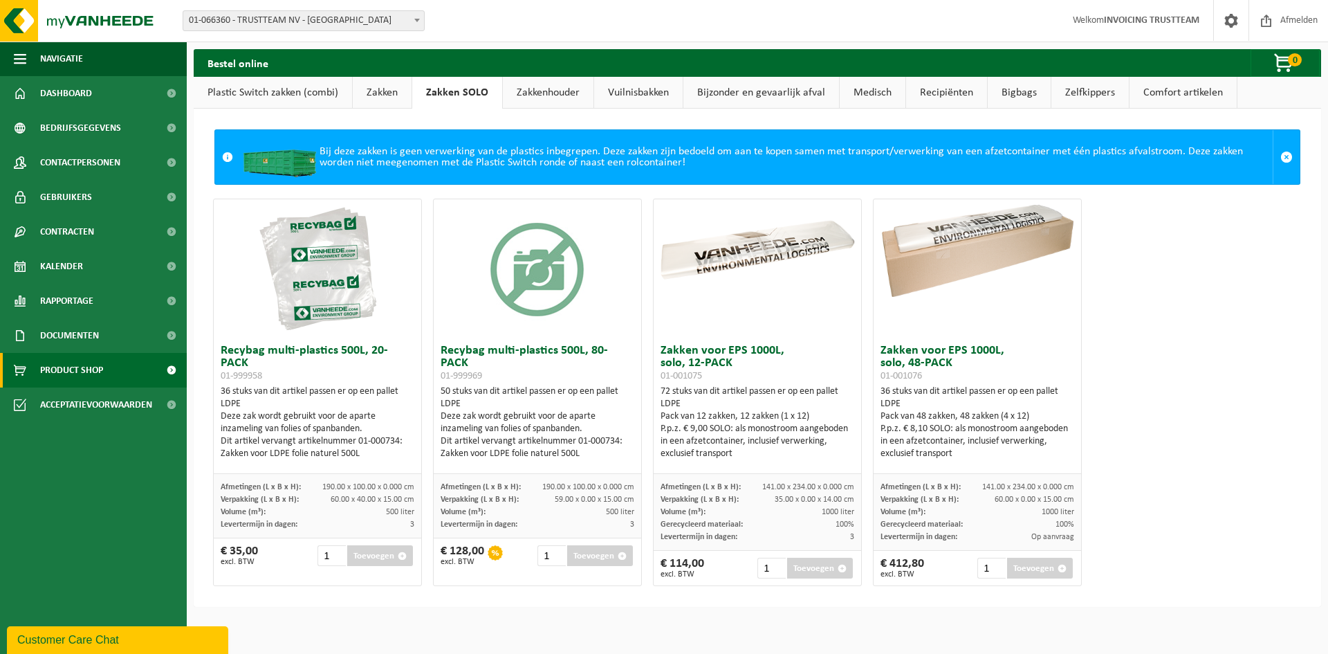
click at [555, 97] on link "Zakkenhouder" at bounding box center [548, 93] width 91 height 32
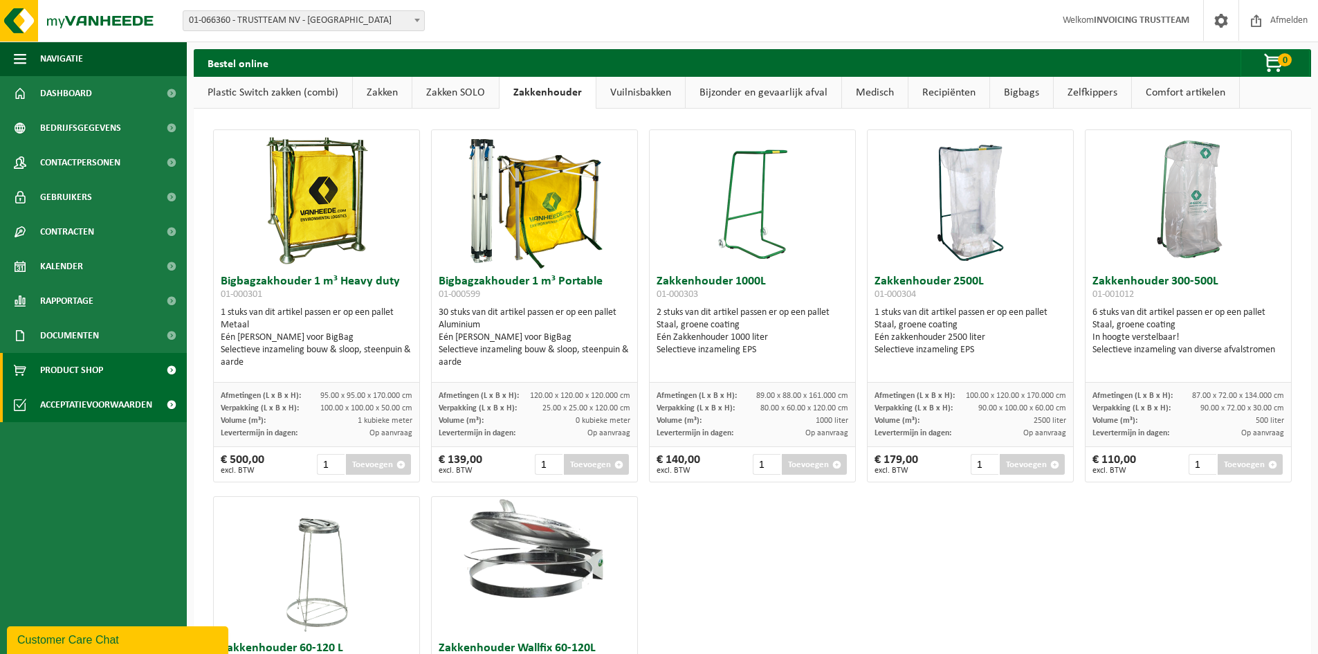
click at [34, 421] on link "Acceptatievoorwaarden" at bounding box center [93, 404] width 187 height 35
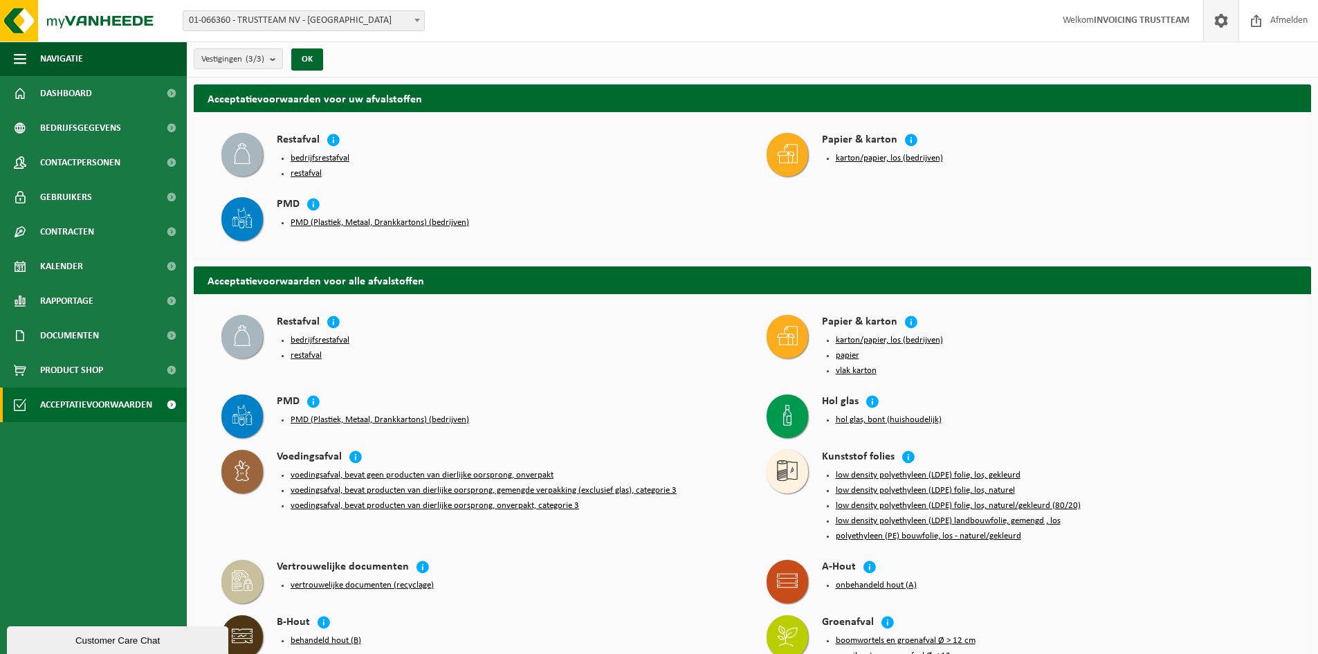
click at [1217, 21] on span at bounding box center [1221, 20] width 21 height 41
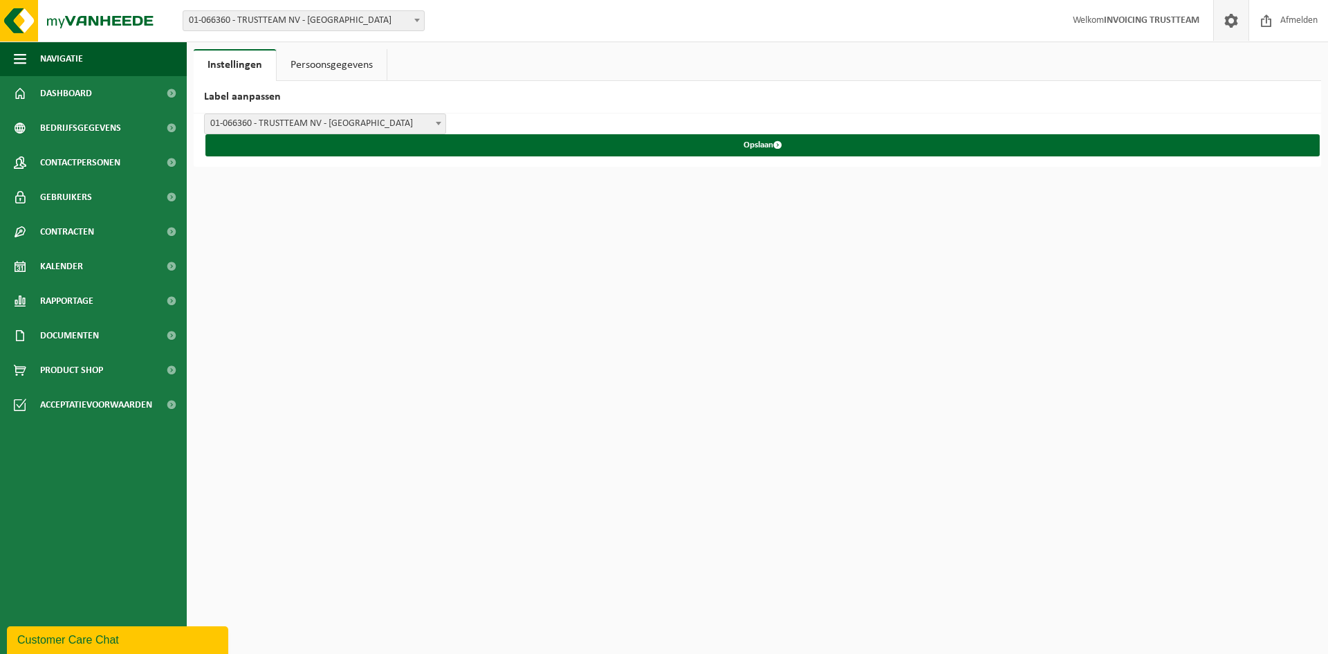
click at [356, 66] on link "Persoonsgegevens" at bounding box center [332, 65] width 110 height 32
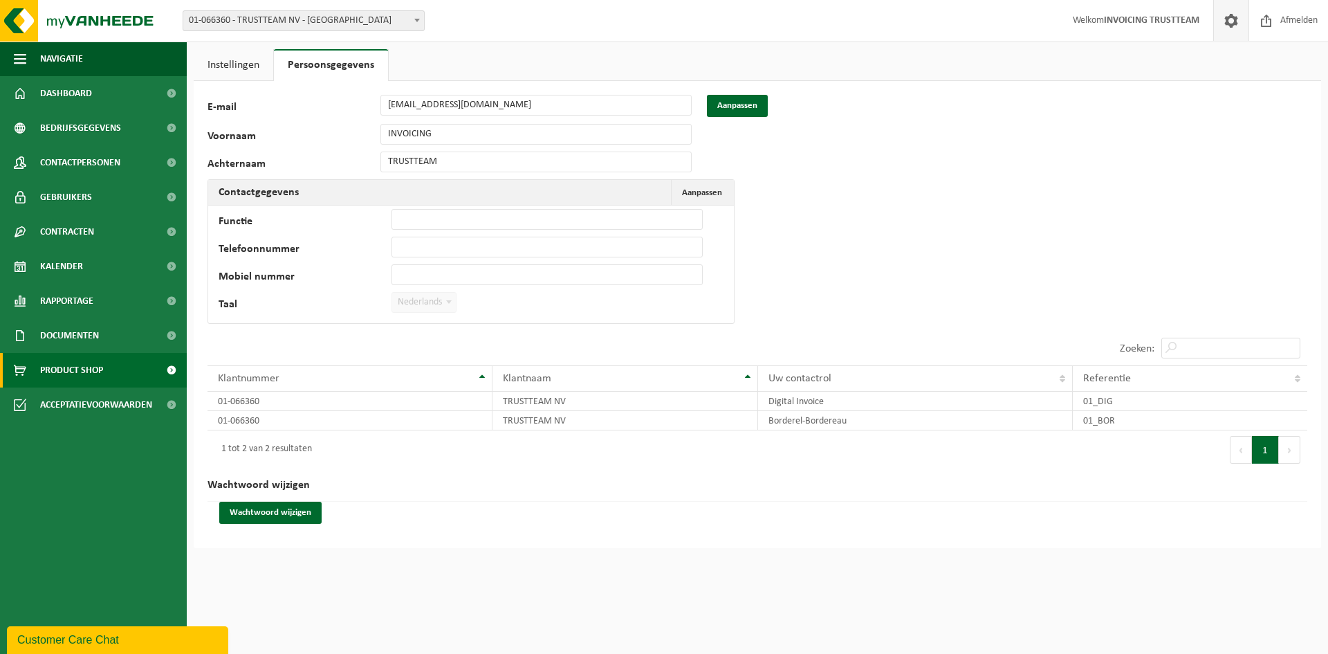
click at [73, 364] on span "Product Shop" at bounding box center [71, 370] width 63 height 35
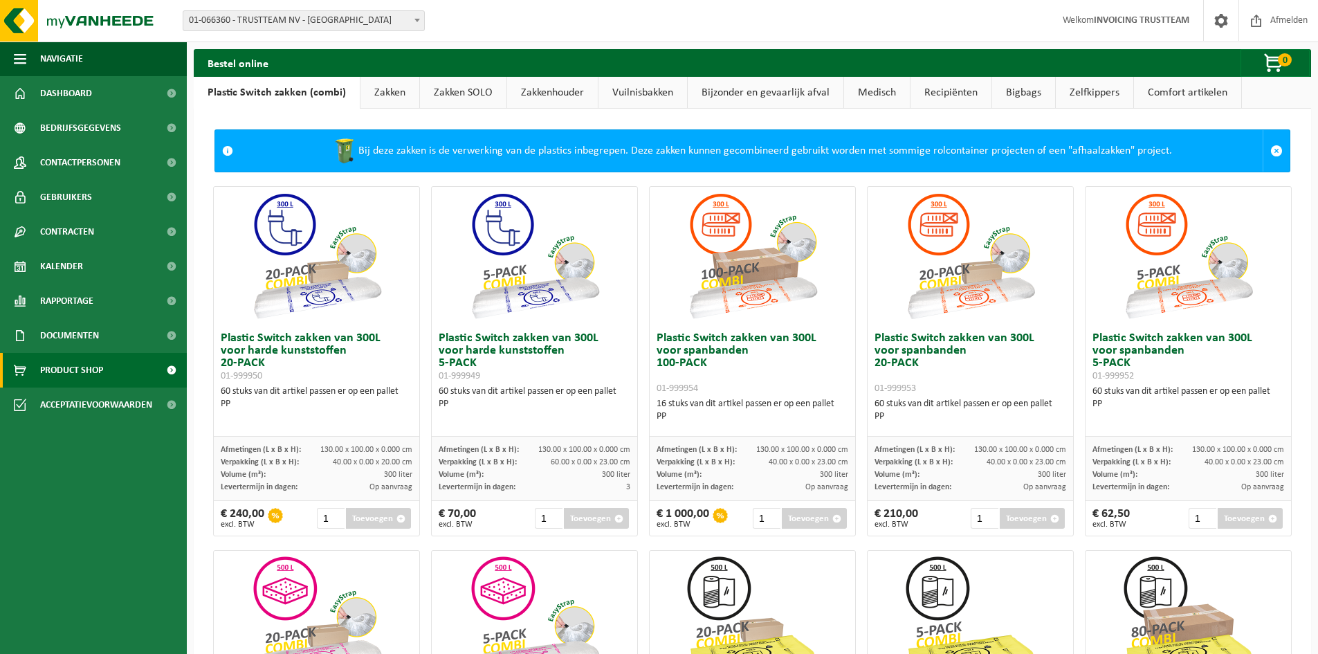
click at [75, 333] on span "Documenten" at bounding box center [69, 335] width 59 height 35
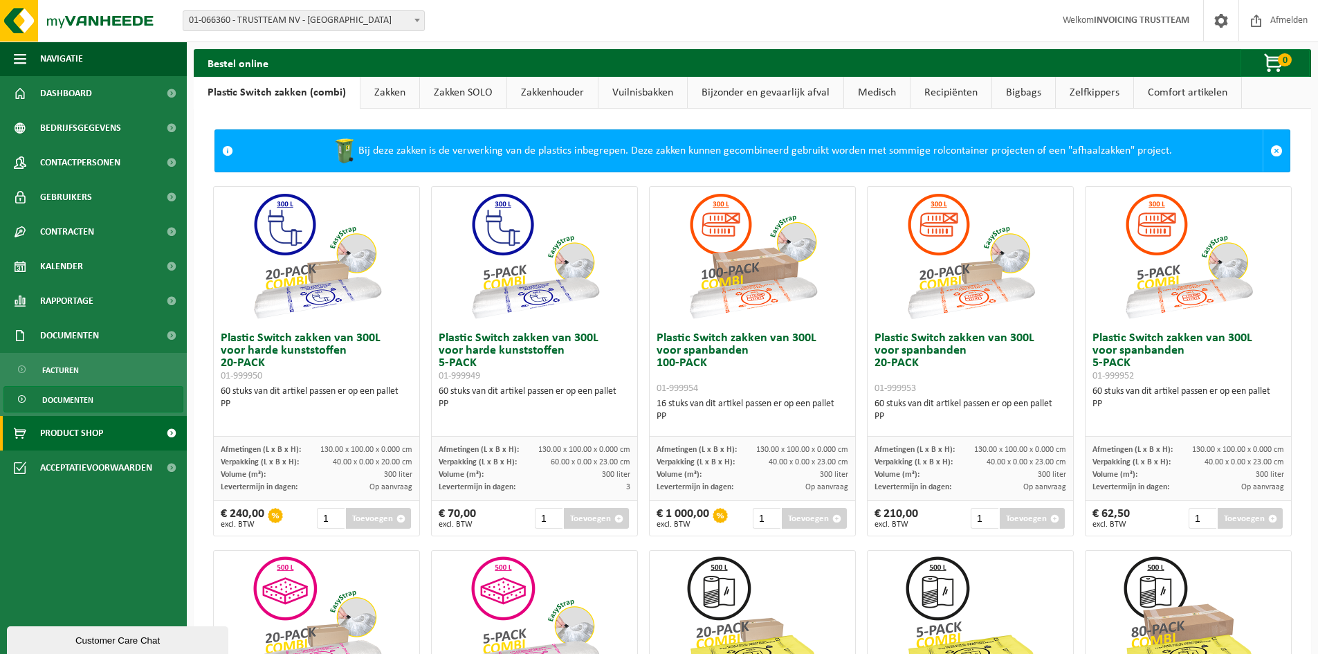
click at [80, 401] on span "Documenten" at bounding box center [67, 400] width 51 height 26
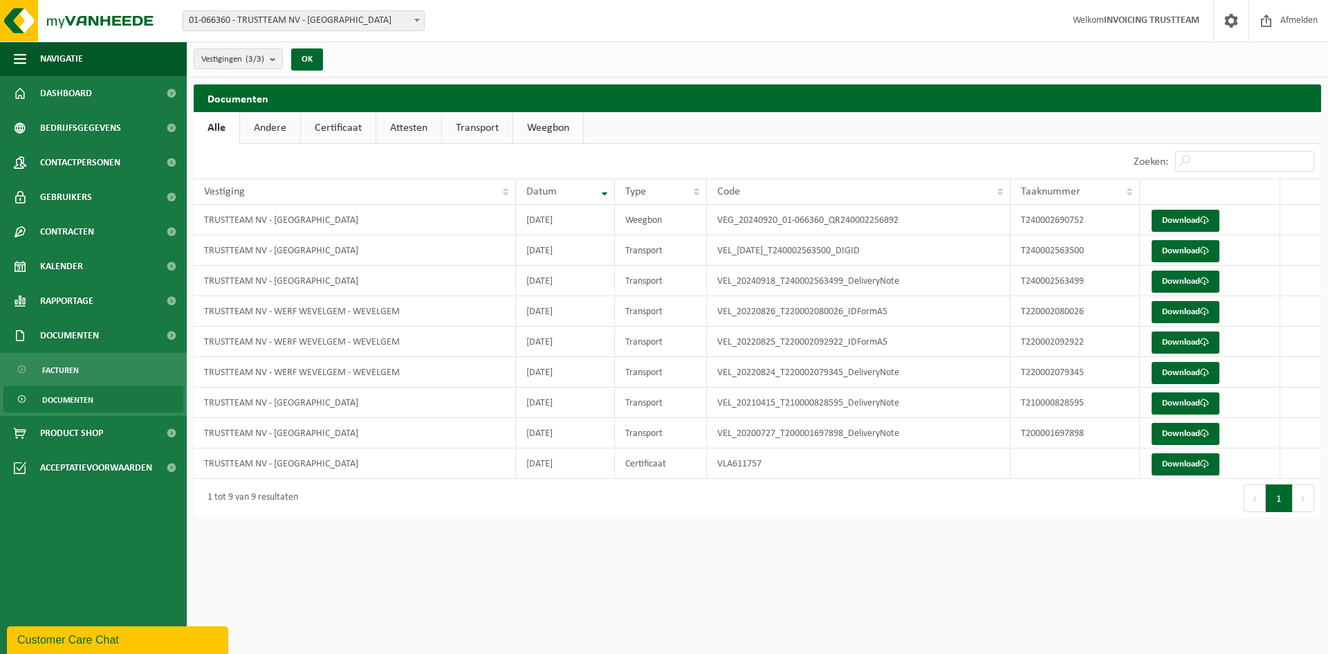
click at [287, 127] on link "Andere" at bounding box center [270, 128] width 60 height 32
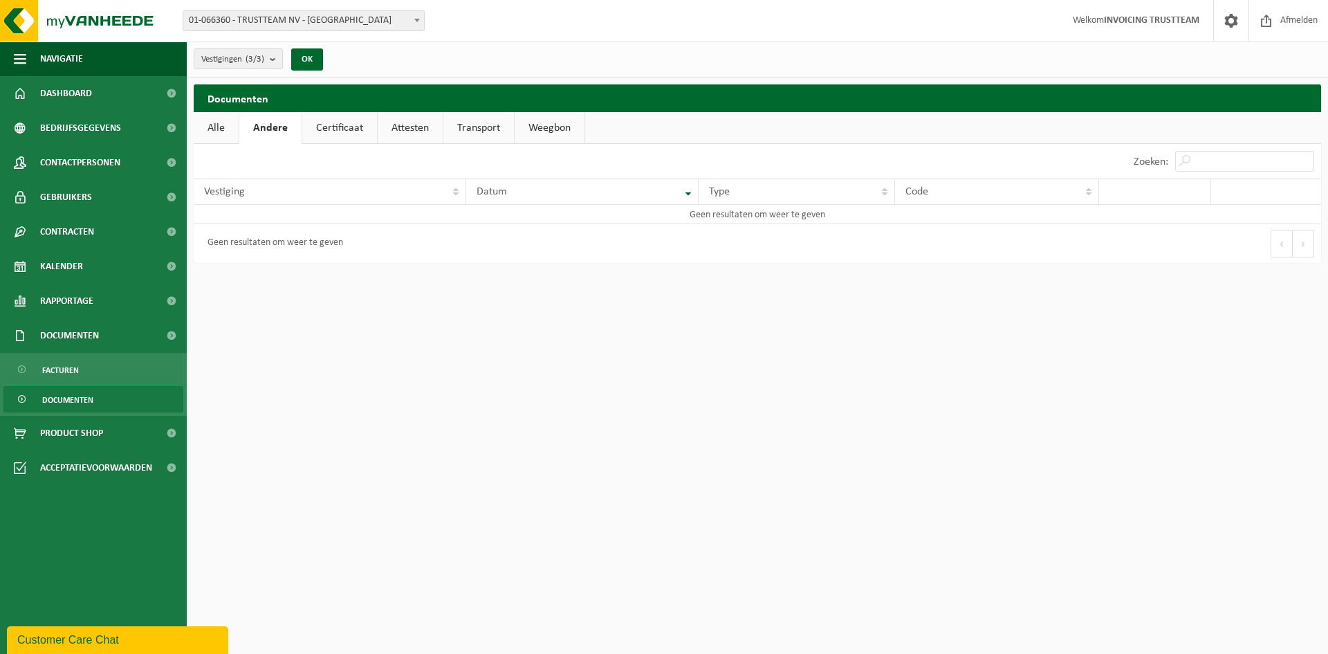
click at [325, 123] on link "Certificaat" at bounding box center [339, 128] width 75 height 32
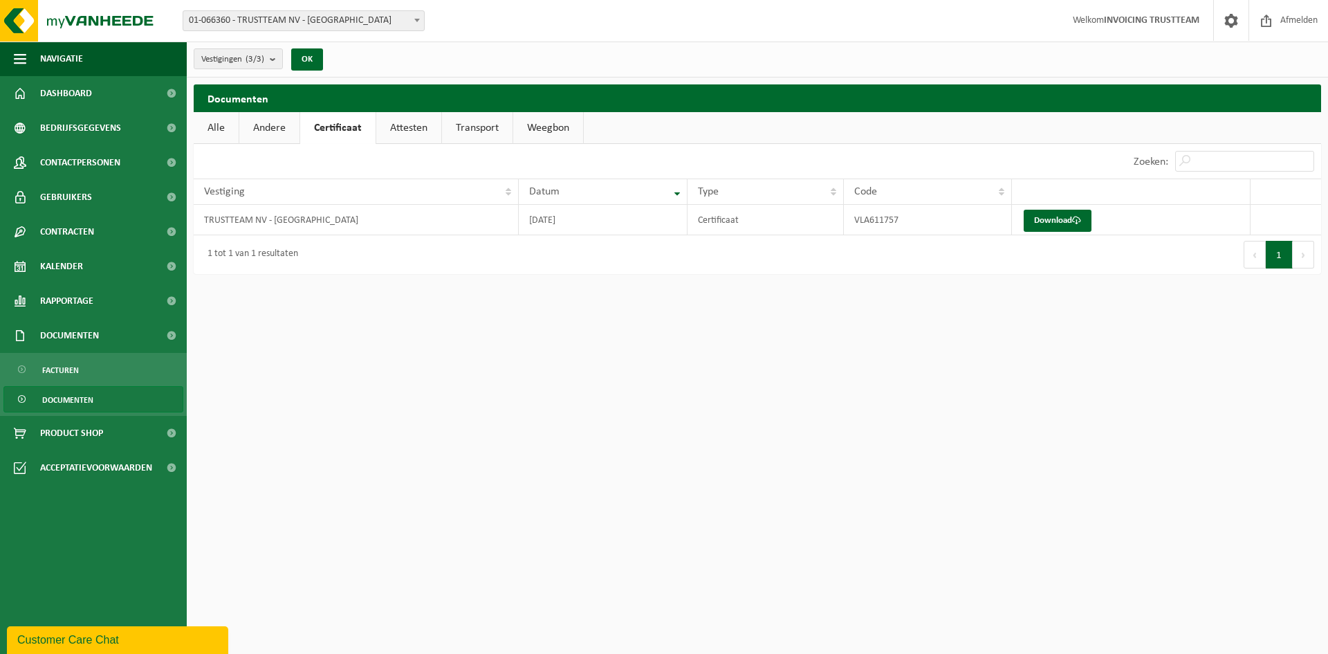
click at [430, 125] on link "Attesten" at bounding box center [408, 128] width 65 height 32
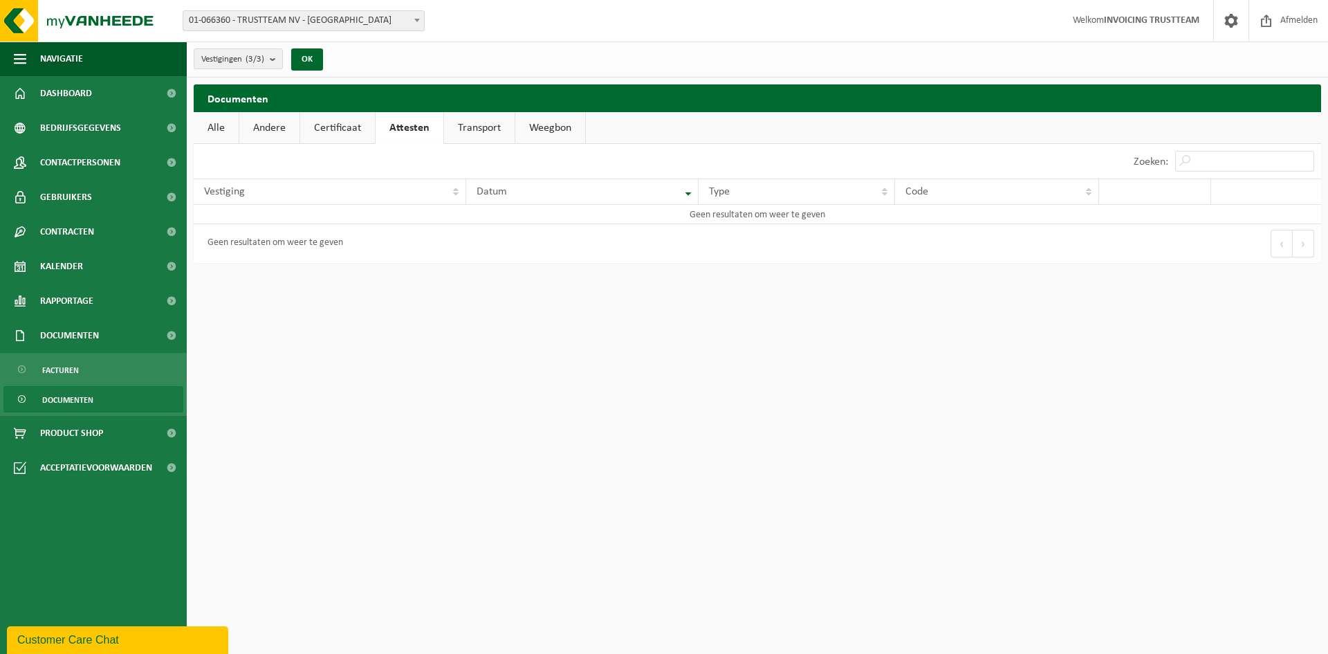
click at [491, 119] on link "Transport" at bounding box center [479, 128] width 71 height 32
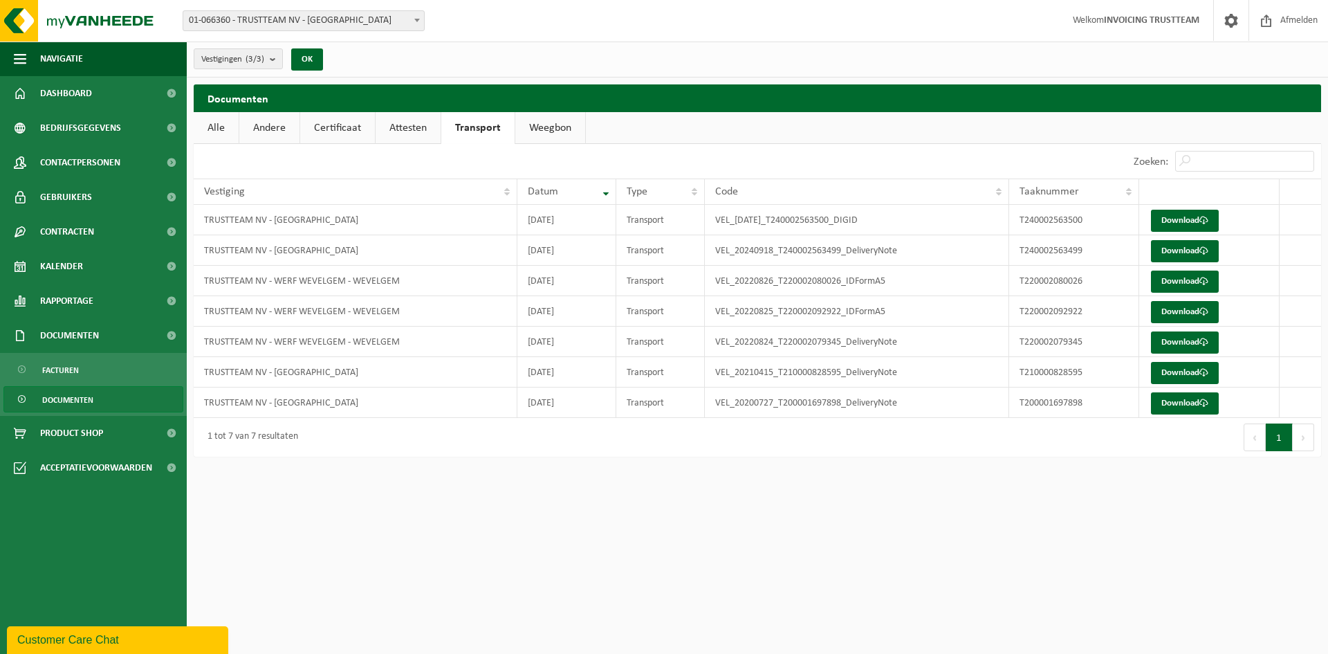
click at [527, 120] on link "Weegbon" at bounding box center [550, 128] width 70 height 32
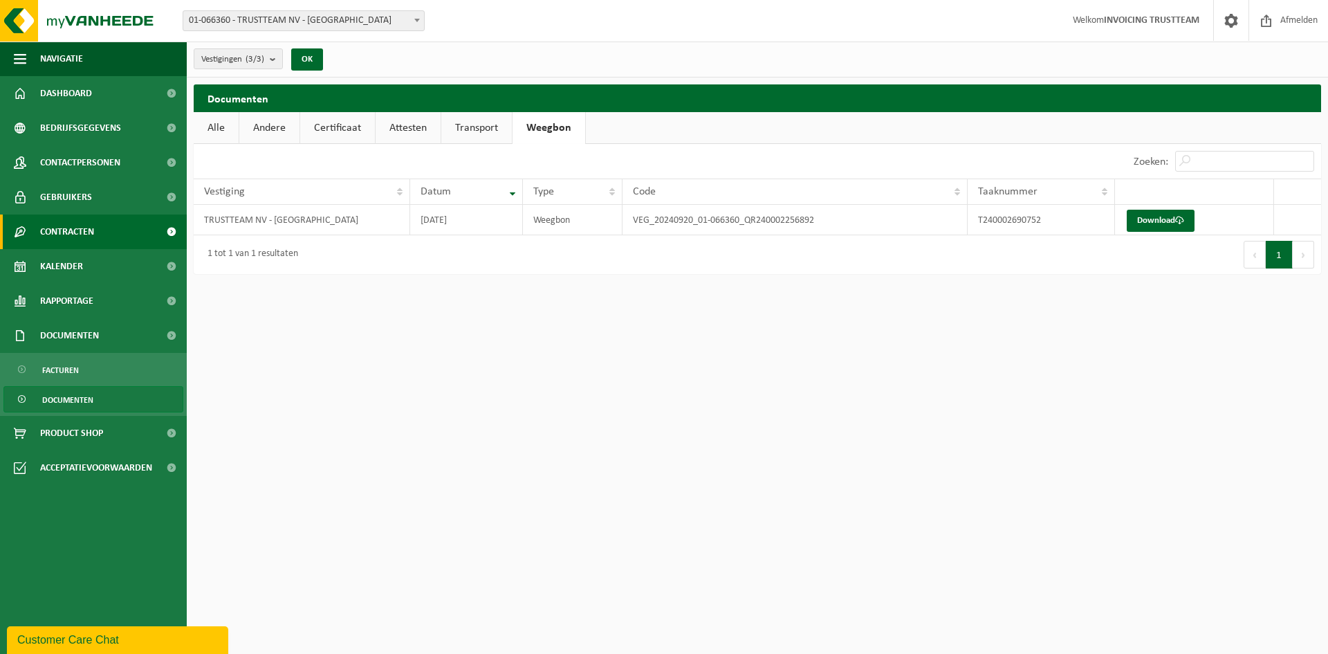
click at [145, 232] on link "Contracten" at bounding box center [93, 231] width 187 height 35
